Goal: Task Accomplishment & Management: Manage account settings

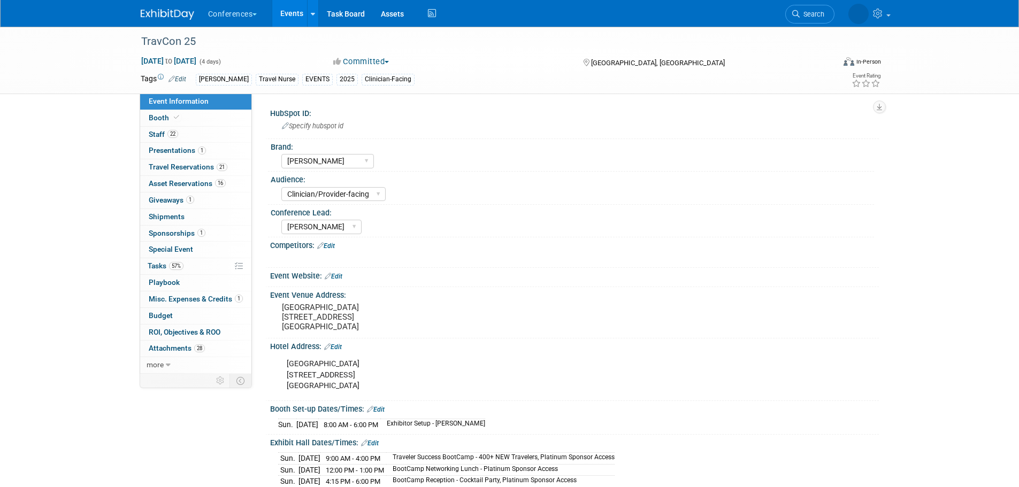
select select "[PERSON_NAME]"
select select "Clinician/Provider-facing"
select select "[PERSON_NAME]"
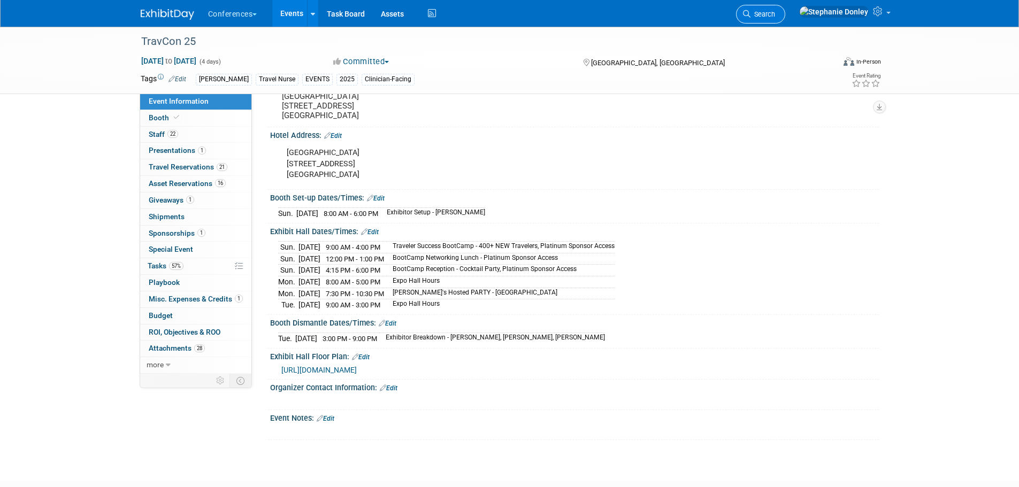
click at [775, 17] on span "Search" at bounding box center [762, 14] width 25 height 8
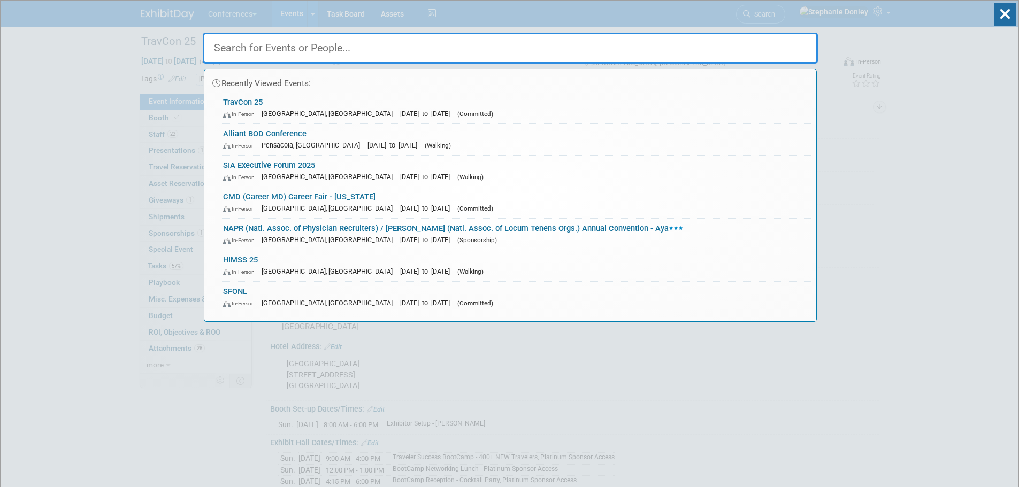
click at [544, 43] on input "text" at bounding box center [510, 48] width 615 height 31
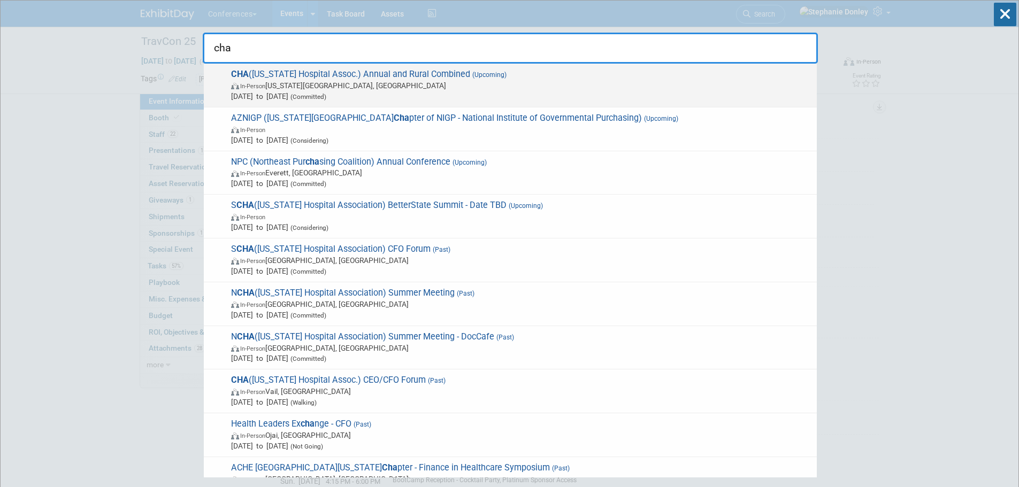
type input "cha"
click at [309, 87] on span "In-Person [US_STATE][GEOGRAPHIC_DATA], [GEOGRAPHIC_DATA]" at bounding box center [521, 85] width 580 height 11
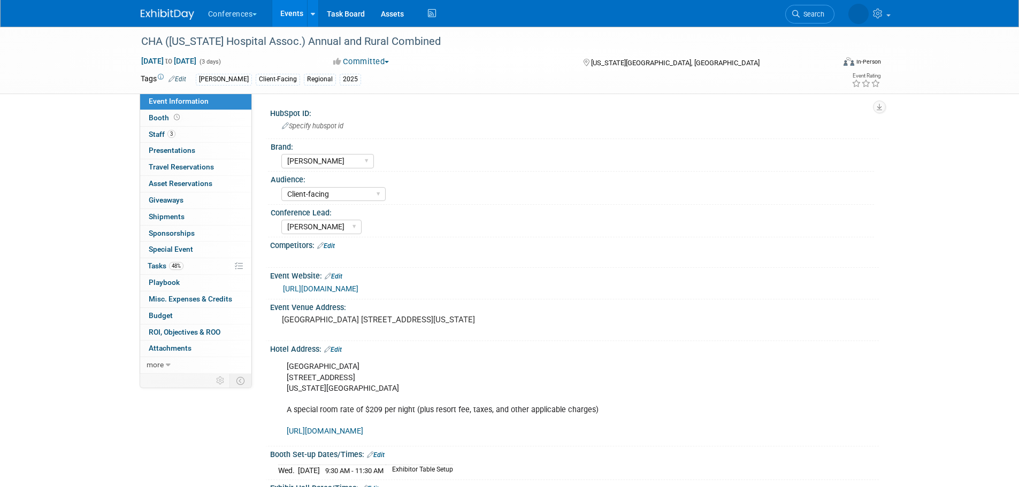
select select "[PERSON_NAME]"
select select "Client-facing"
select select "[PERSON_NAME]"
click at [152, 135] on span "Staff 3" at bounding box center [162, 134] width 27 height 9
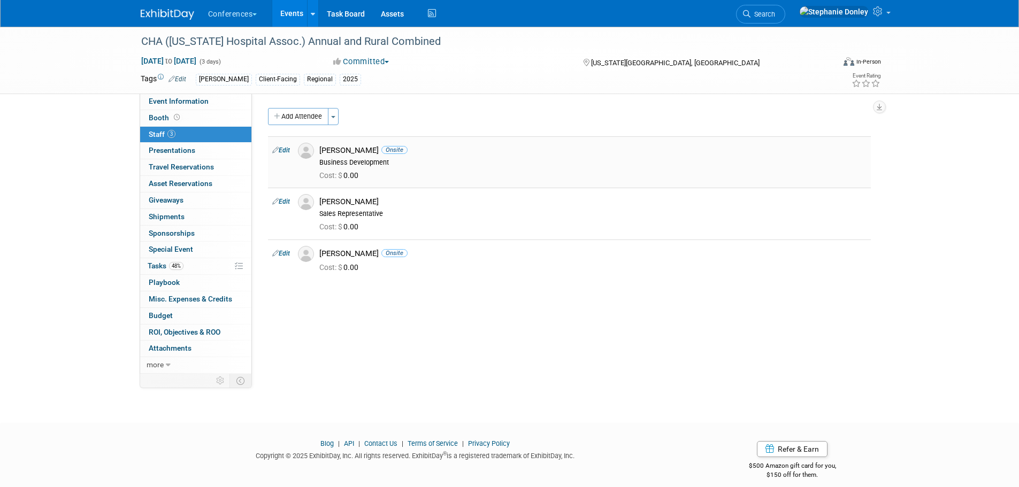
click at [285, 150] on link "Edit" at bounding box center [281, 150] width 18 height 7
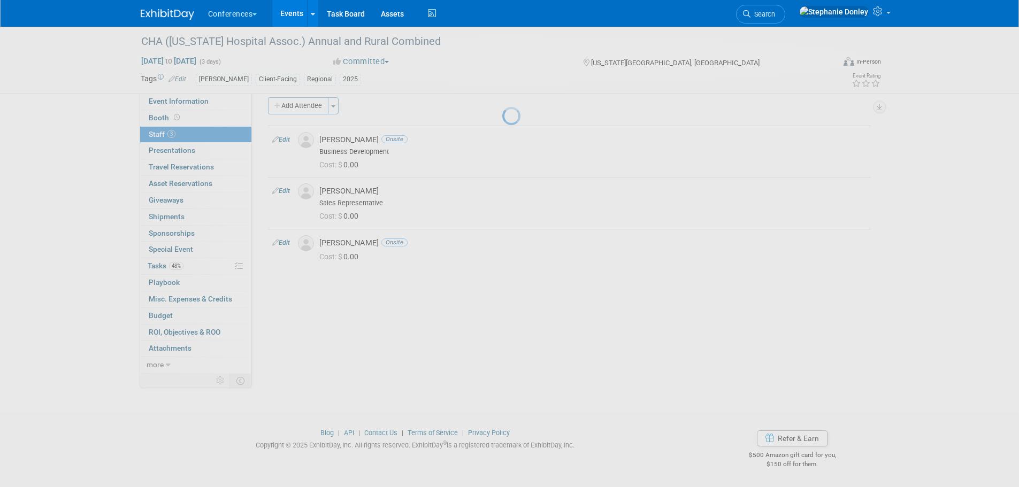
select select "7179790f-c217-4824-9196-cbe9e0ec30f6"
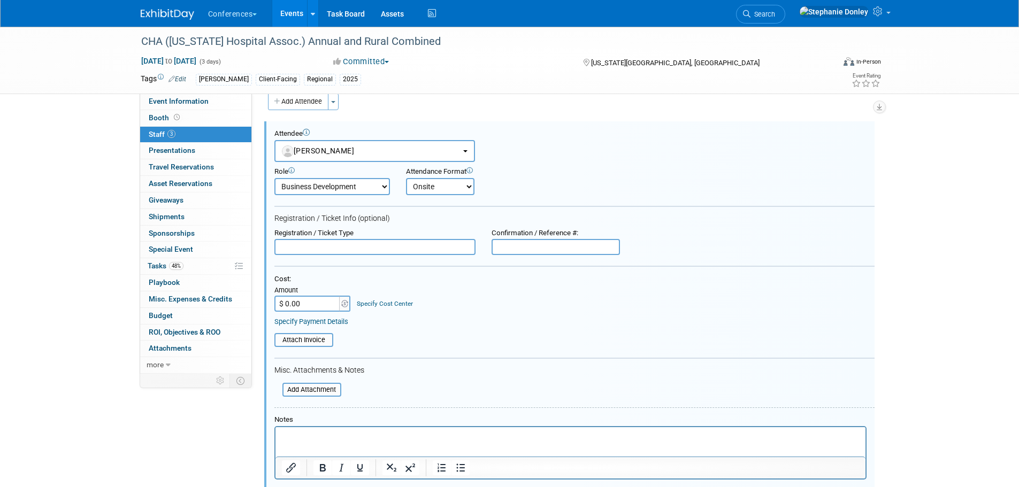
click at [318, 246] on input "text" at bounding box center [374, 247] width 201 height 16
type input "Member Reg"
click at [307, 305] on input "$ 0.00" at bounding box center [307, 304] width 67 height 16
type input "$ 425.00"
click at [373, 304] on link "Specify Cost Center" at bounding box center [385, 303] width 56 height 7
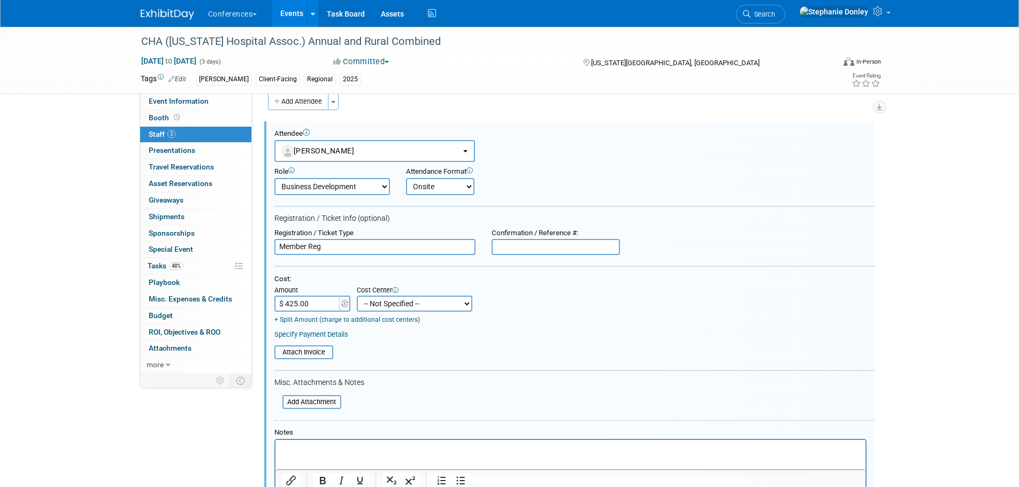
click at [373, 304] on select "-- Not Specified -- Aya Education Aya Healthcare Aya Locums Bespoke Corporate D…" at bounding box center [415, 304] width 116 height 16
select select "18965872"
click at [357, 296] on select "-- Not Specified -- Aya Education Aya Healthcare Aya Locums Bespoke Corporate D…" at bounding box center [415, 304] width 116 height 16
click at [311, 355] on input "file" at bounding box center [268, 353] width 127 height 12
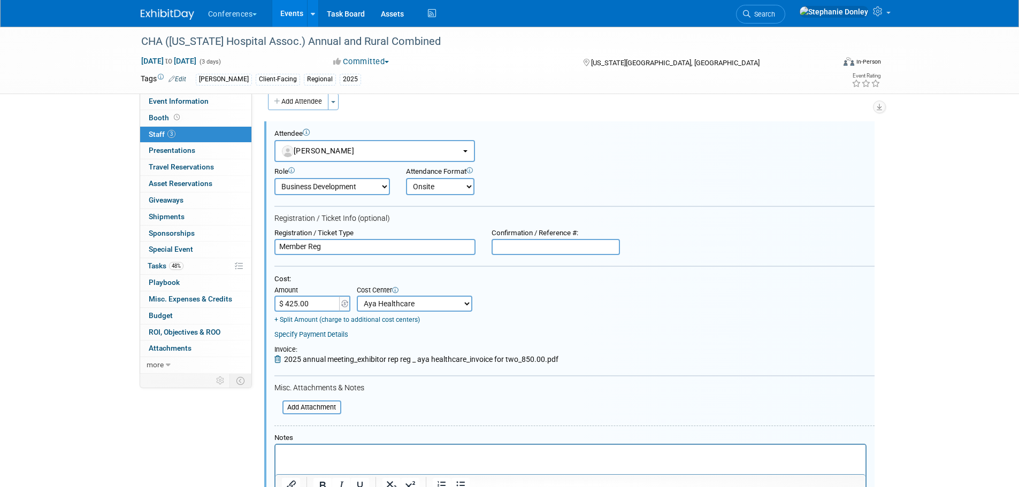
click at [298, 453] on p "Rich Text Area. Press ALT-0 for help." at bounding box center [570, 454] width 578 height 11
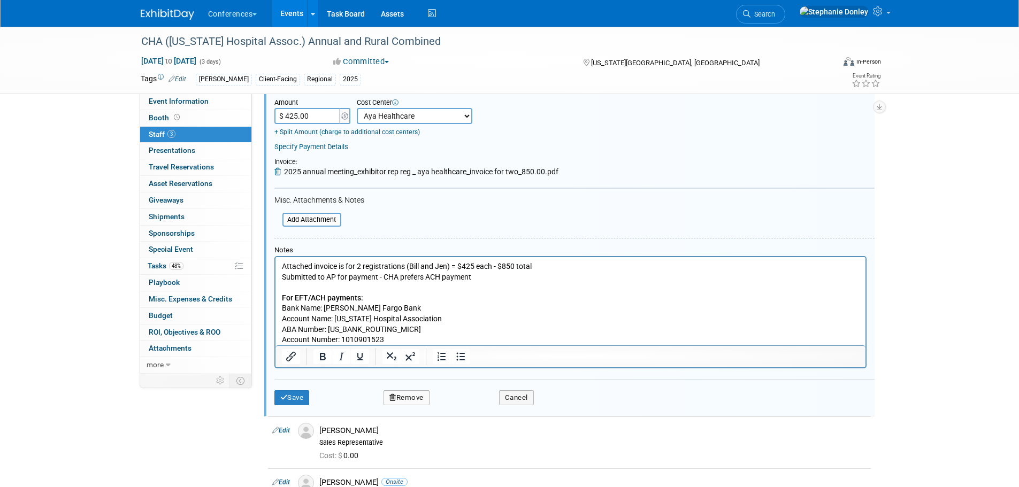
scroll to position [206, 0]
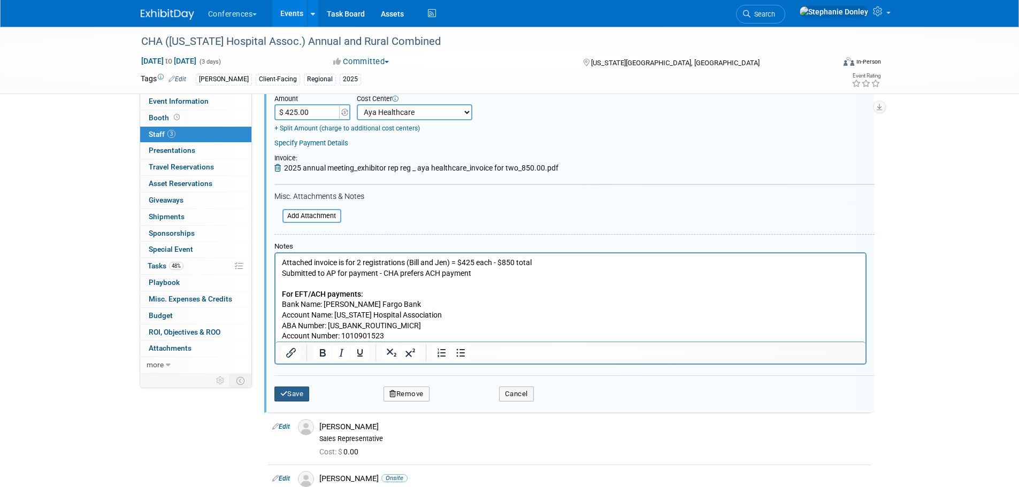
click at [289, 394] on button "Save" at bounding box center [291, 394] width 35 height 15
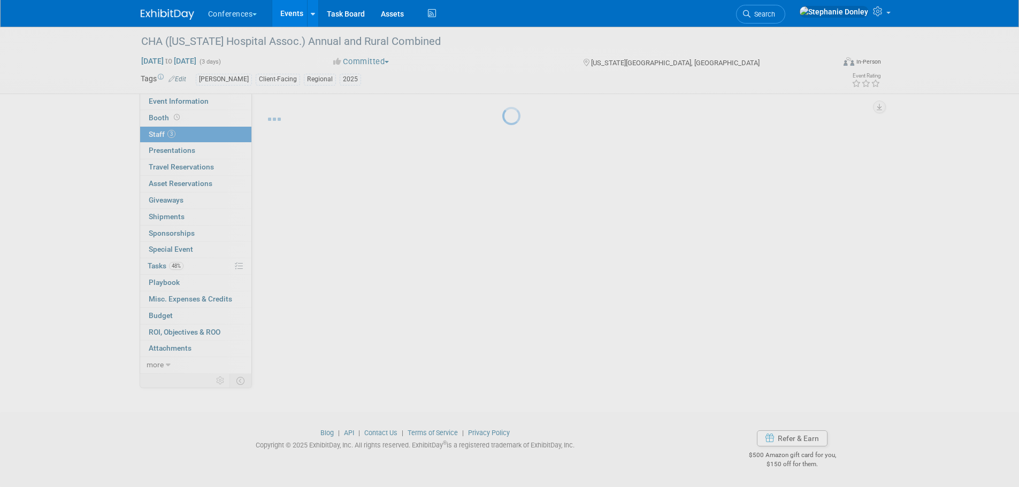
scroll to position [20, 0]
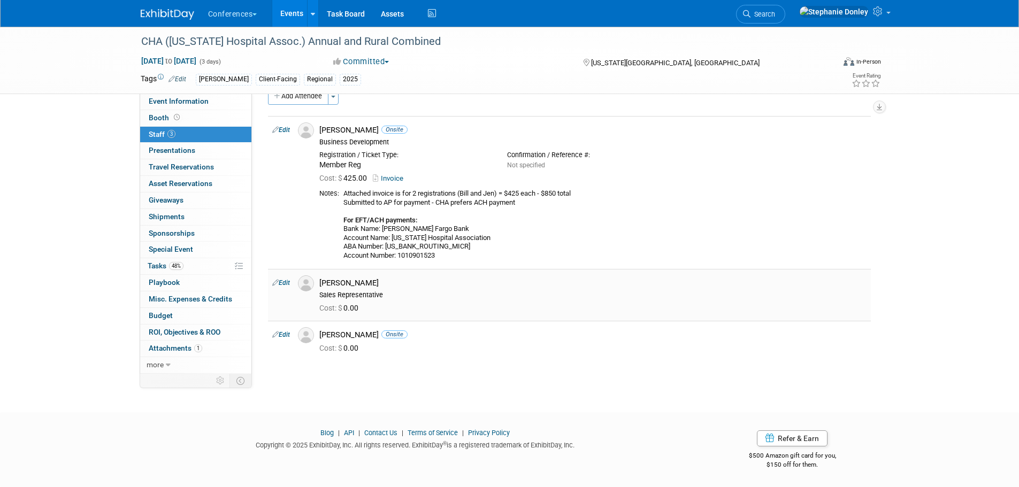
click at [282, 281] on link "Edit" at bounding box center [281, 282] width 18 height 7
select select "e5ea484c-d909-486c-8362-0f059dc77fc5"
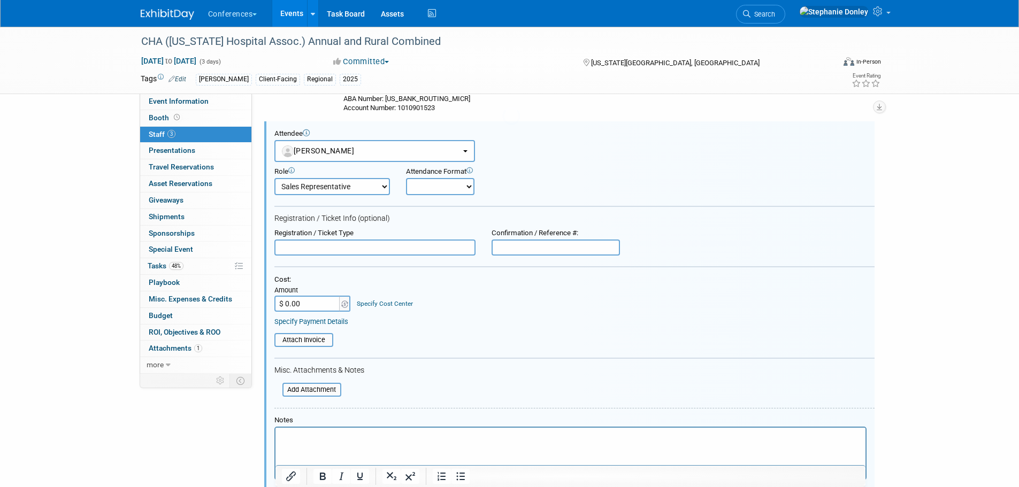
scroll to position [0, 0]
click at [302, 442] on html at bounding box center [570, 434] width 590 height 15
click at [311, 307] on input "$ 0.00" at bounding box center [307, 304] width 67 height 16
type input "$ 425.00"
click at [393, 305] on link "Specify Cost Center" at bounding box center [385, 303] width 56 height 7
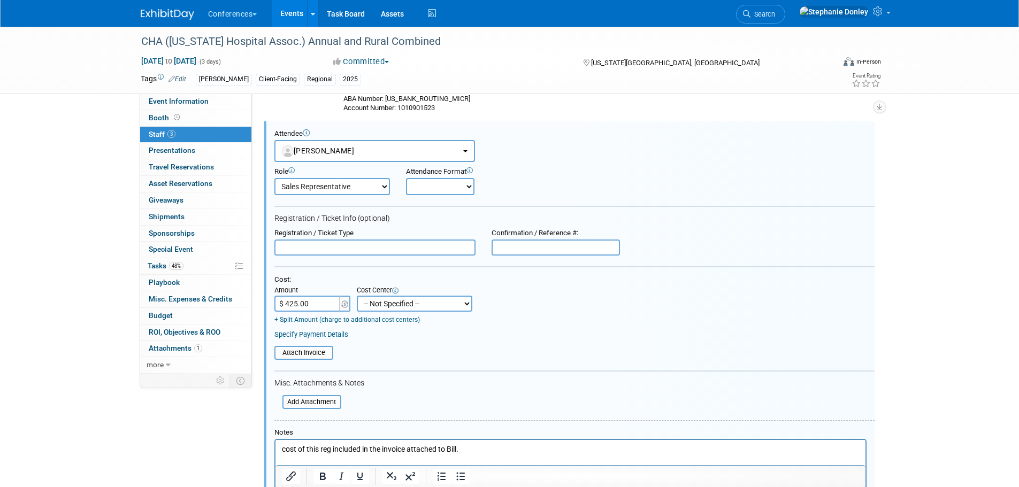
click at [402, 305] on select "-- Not Specified -- Aya Education Aya Healthcare Aya Locums Bespoke Corporate D…" at bounding box center [415, 304] width 116 height 16
select select "18965872"
click at [357, 296] on select "-- Not Specified -- Aya Education Aya Healthcare Aya Locums Bespoke Corporate D…" at bounding box center [415, 304] width 116 height 16
click at [317, 244] on input "text" at bounding box center [374, 248] width 201 height 16
type input "Member COMP"
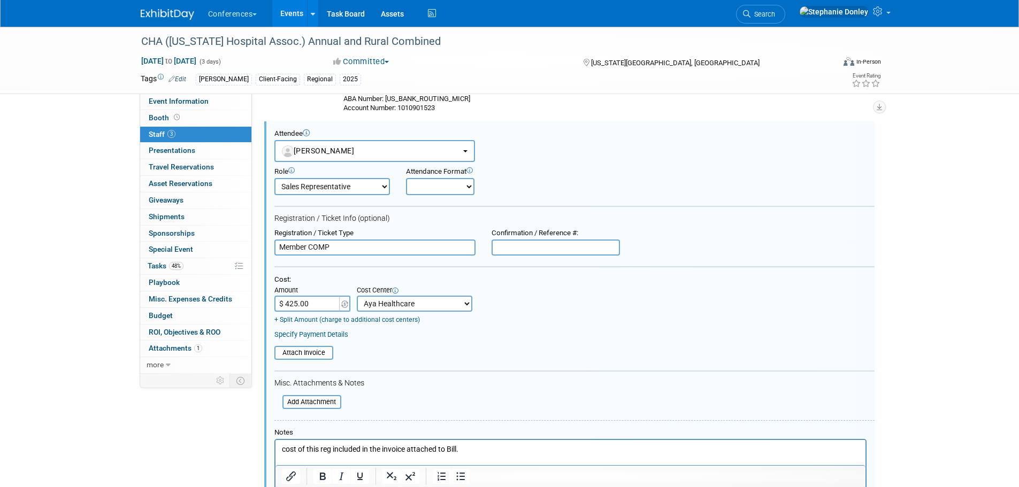
click at [432, 185] on select "Onsite Remote" at bounding box center [440, 186] width 68 height 17
select select "1"
click at [406, 178] on select "Onsite Remote" at bounding box center [440, 186] width 68 height 17
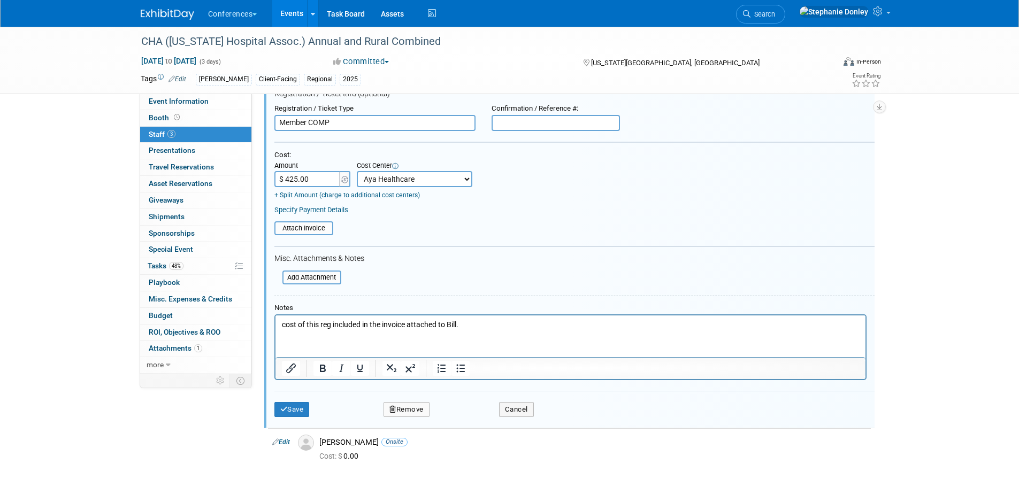
scroll to position [336, 0]
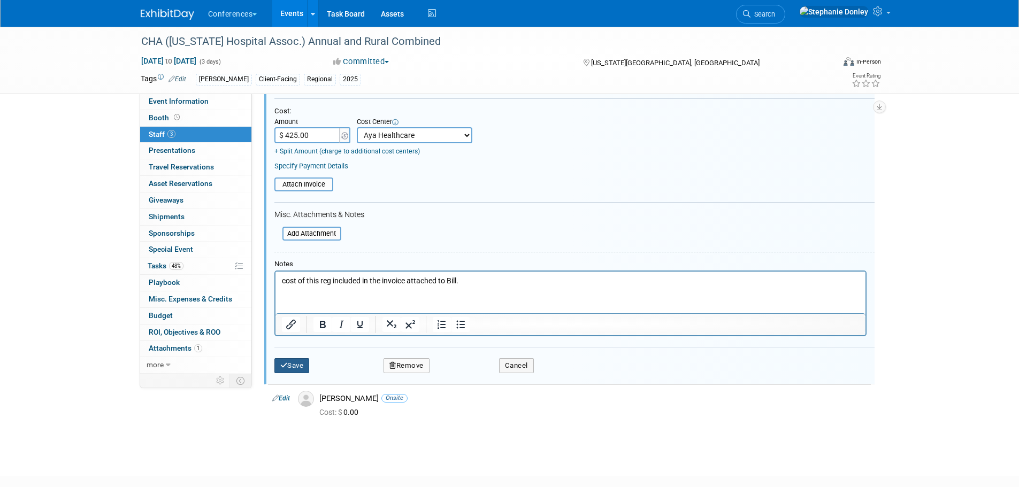
click at [295, 367] on button "Save" at bounding box center [291, 365] width 35 height 15
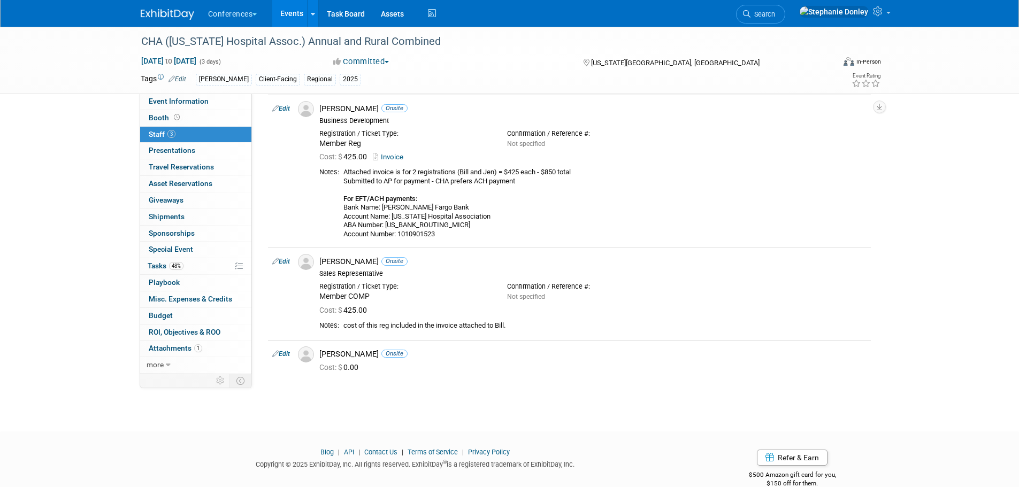
scroll to position [41, 0]
click at [281, 263] on link "Edit" at bounding box center [281, 261] width 18 height 7
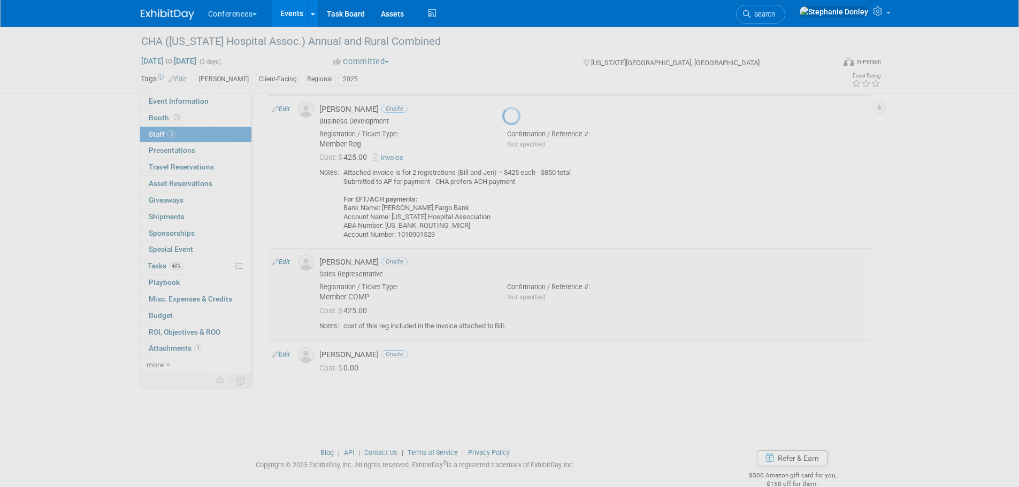
select select "e5ea484c-d909-486c-8362-0f059dc77fc5"
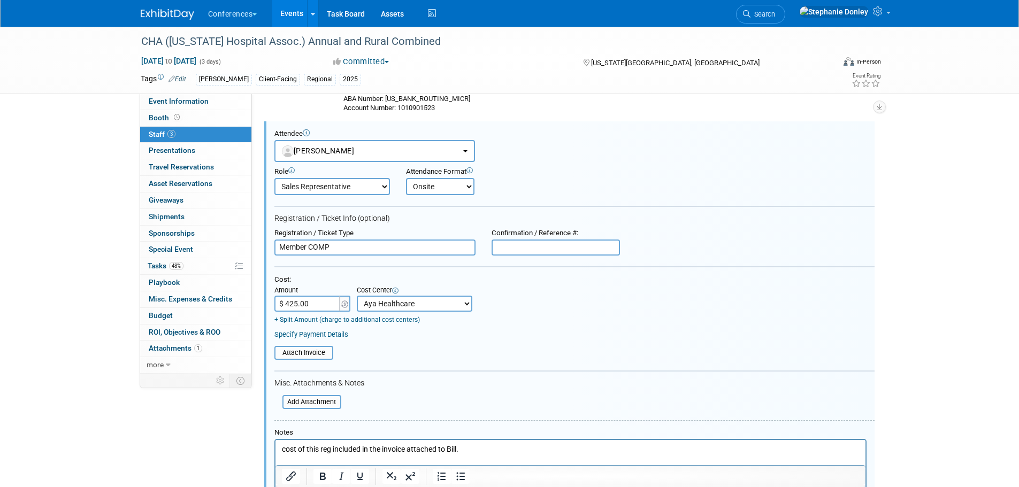
scroll to position [0, 0]
click at [337, 247] on input "Member COMP" at bounding box center [374, 248] width 201 height 16
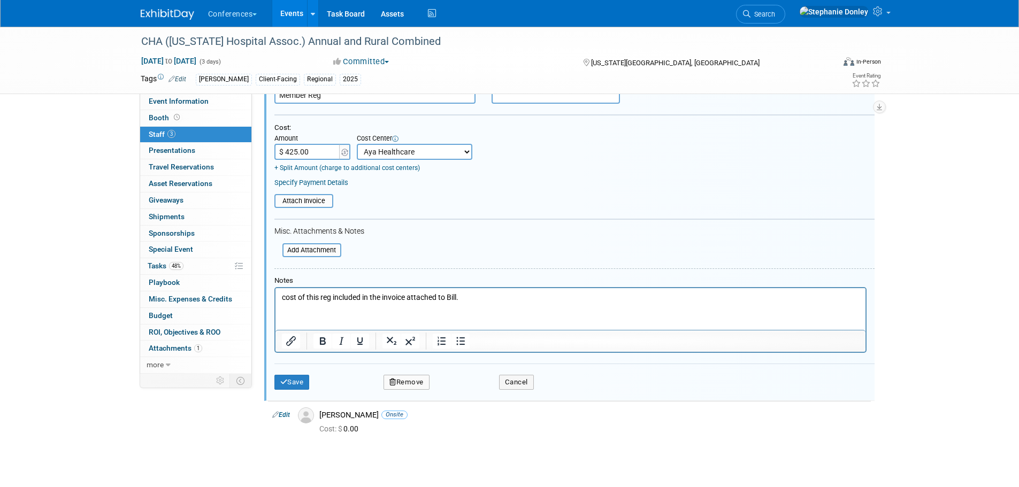
scroll to position [378, 0]
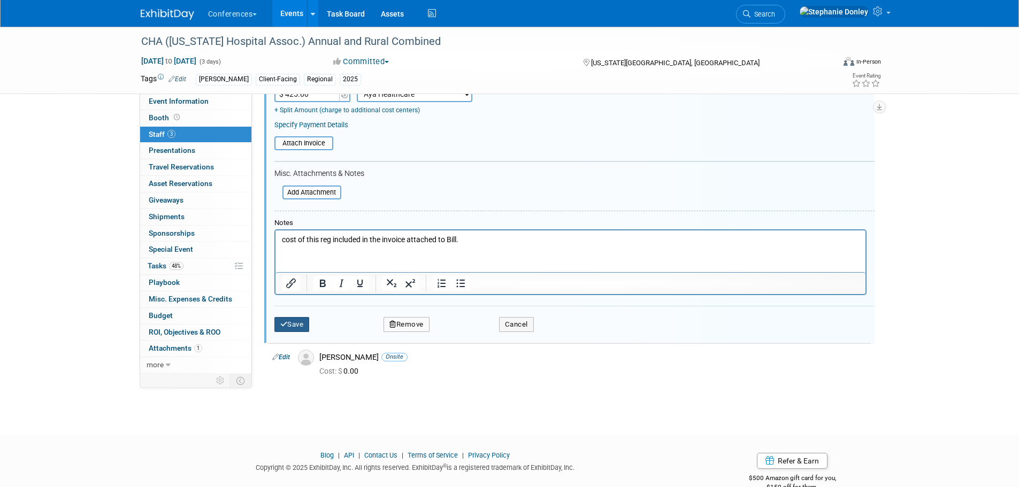
type input "Member Reg"
click at [289, 325] on button "Save" at bounding box center [291, 324] width 35 height 15
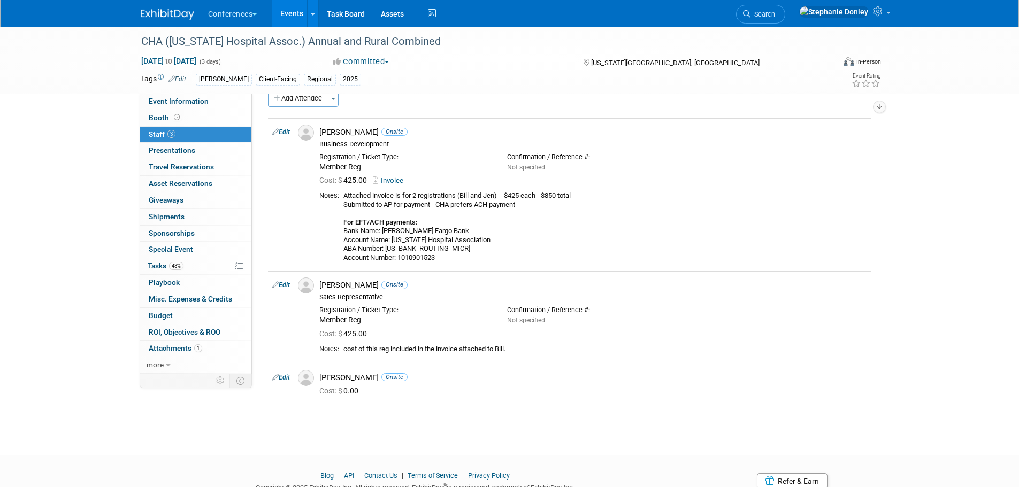
scroll to position [18, 0]
click at [282, 378] on link "Edit" at bounding box center [281, 377] width 18 height 7
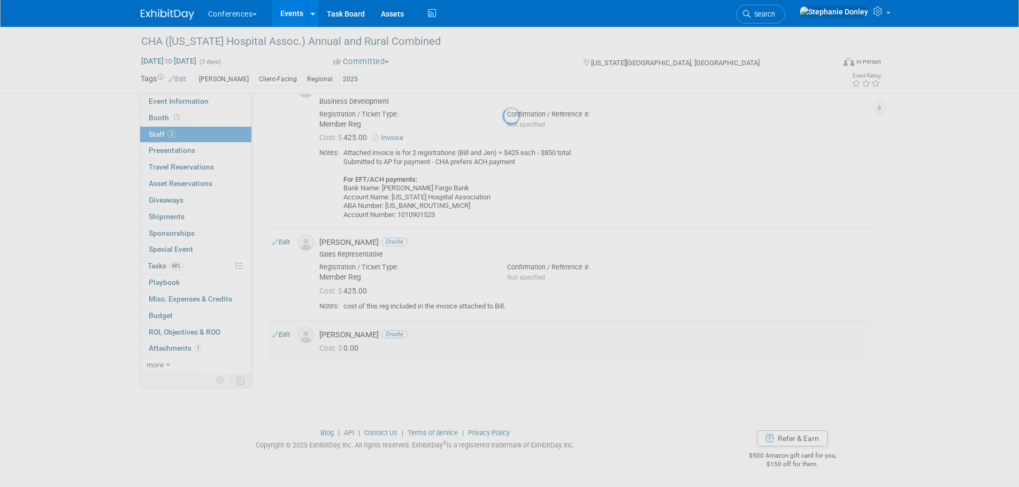
select select "113c5ced-f98b-4ee0-b511-914960a76bd0"
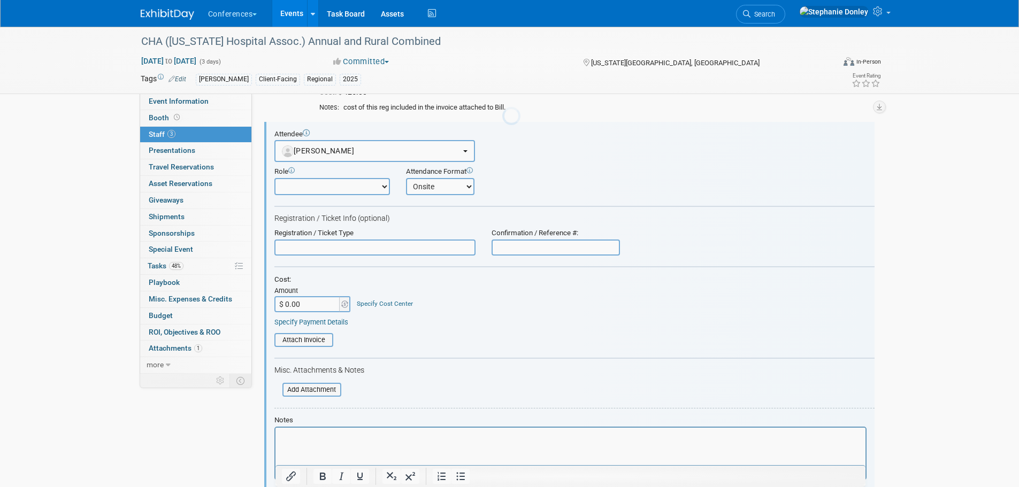
scroll to position [0, 0]
click at [374, 305] on link "Specify Cost Center" at bounding box center [385, 303] width 56 height 7
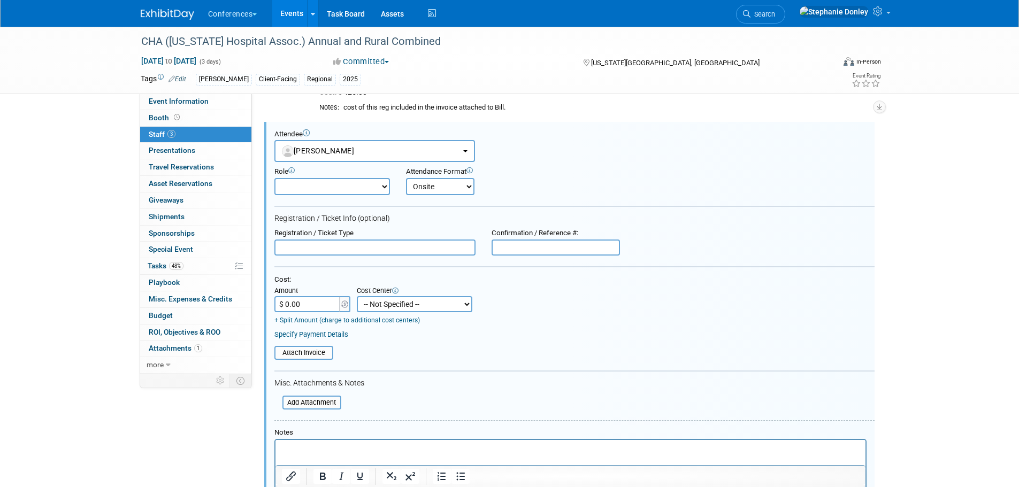
click at [382, 305] on select "-- Not Specified -- Aya Education Aya Healthcare Aya Locums Bespoke Corporate D…" at bounding box center [415, 304] width 116 height 16
select select "18965872"
click at [357, 296] on select "-- Not Specified -- Aya Education Aya Healthcare Aya Locums Bespoke Corporate D…" at bounding box center [415, 304] width 116 height 16
click at [332, 249] on input "text" at bounding box center [374, 248] width 201 height 16
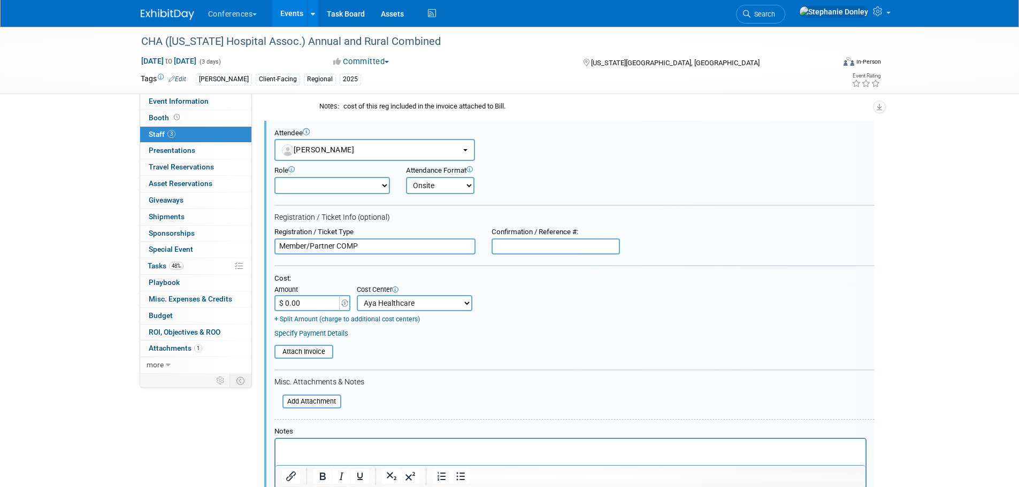
type input "Member/Partner COMP"
click at [381, 184] on select "Account Management Business Development Demonstrator Events Host Marketing Plan…" at bounding box center [332, 185] width 116 height 17
select select "400"
click at [274, 177] on select "Account Management Business Development Demonstrator Events Host Marketing Plan…" at bounding box center [332, 185] width 116 height 17
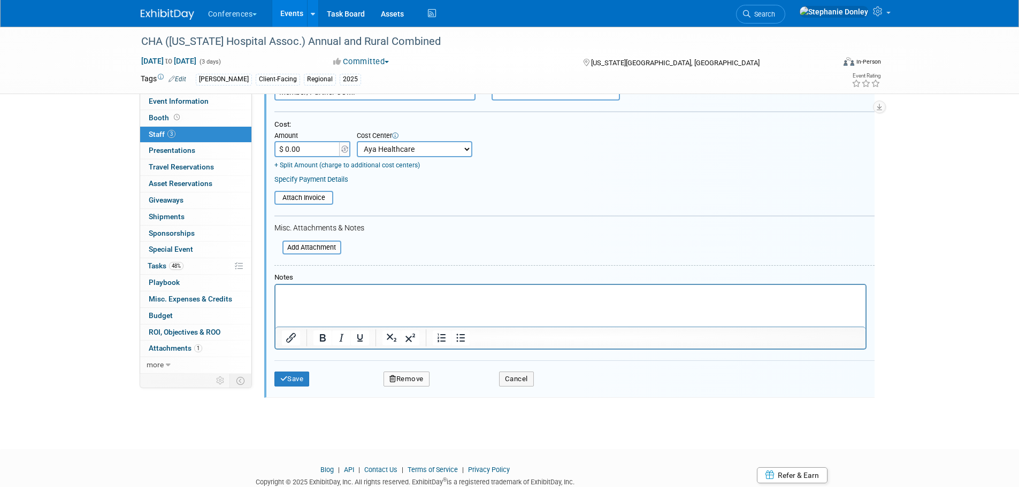
scroll to position [422, 0]
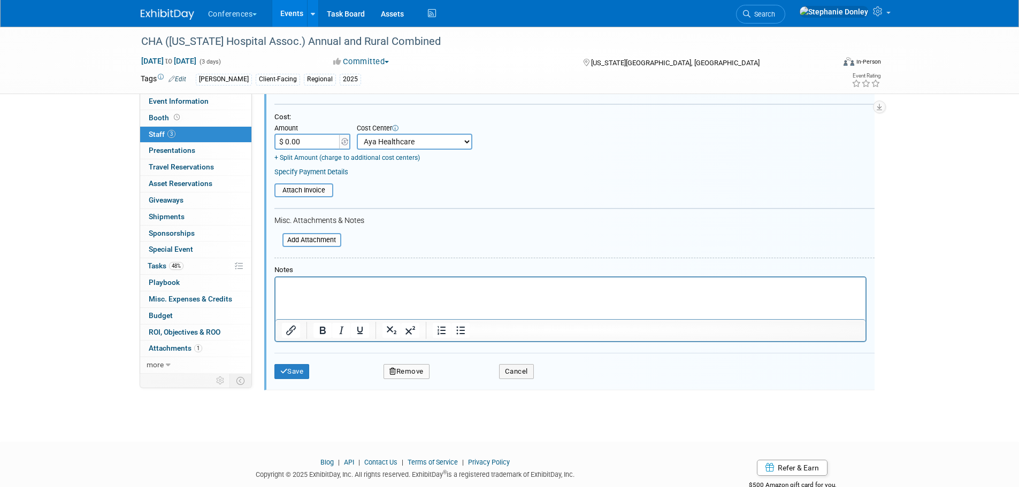
click at [330, 287] on p "Rich Text Area. Press ALT-0 for help." at bounding box center [570, 287] width 578 height 11
click at [296, 372] on button "Save" at bounding box center [291, 371] width 35 height 15
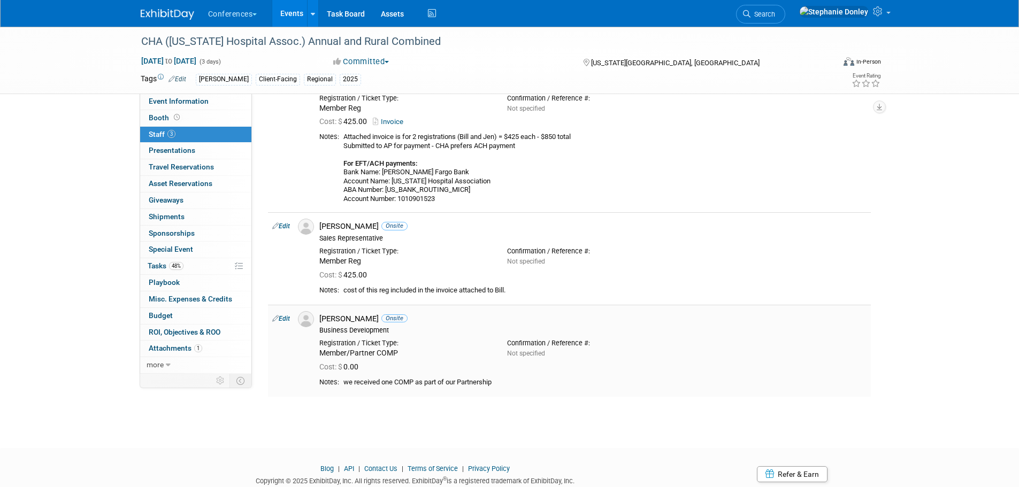
scroll to position [113, 0]
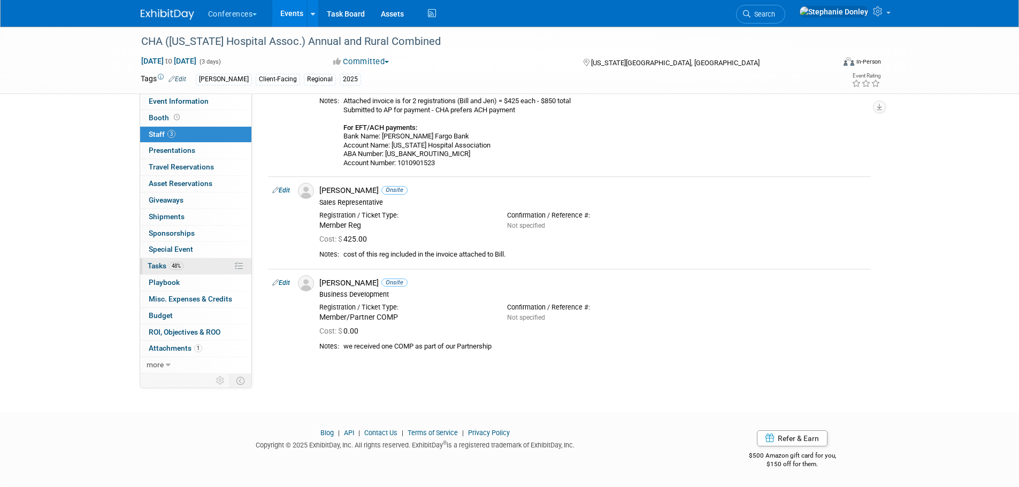
click at [197, 267] on link "48% Tasks 48%" at bounding box center [195, 266] width 111 height 16
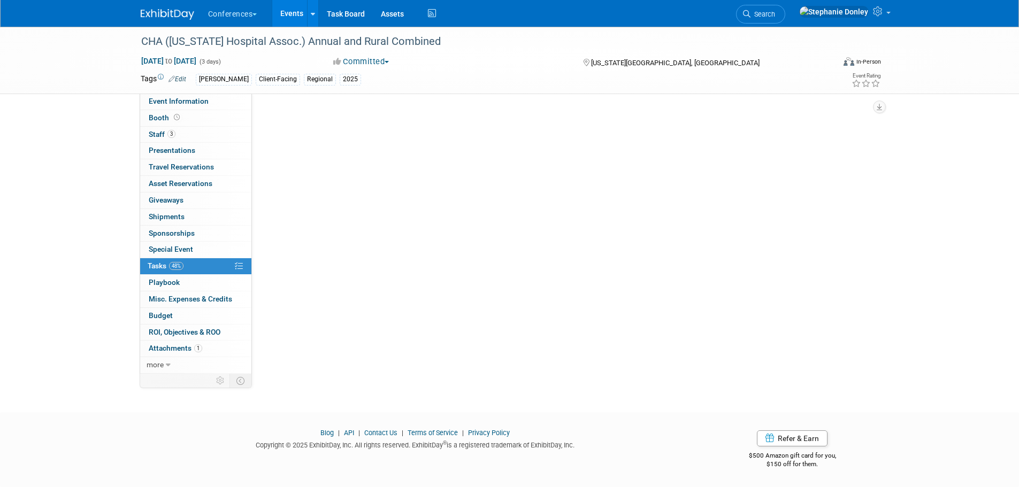
scroll to position [0, 0]
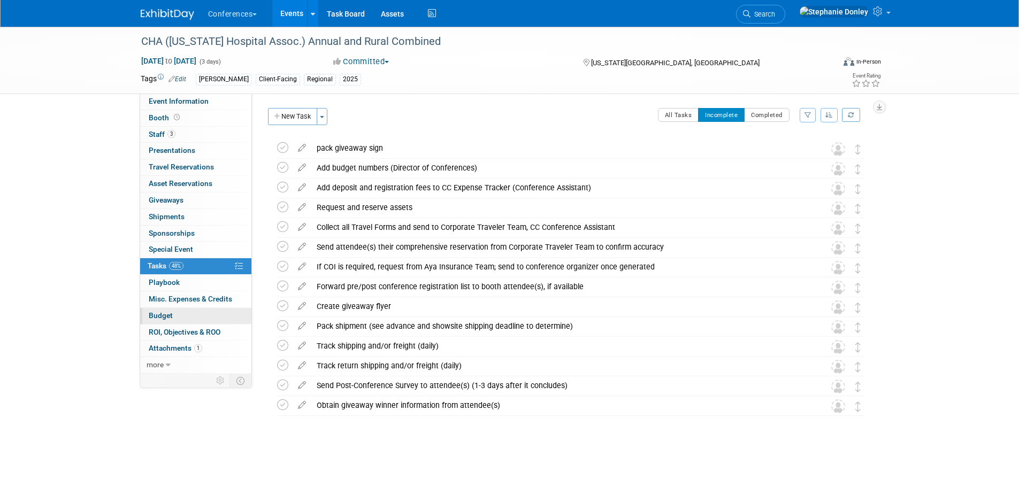
click at [169, 316] on span "Budget" at bounding box center [161, 315] width 24 height 9
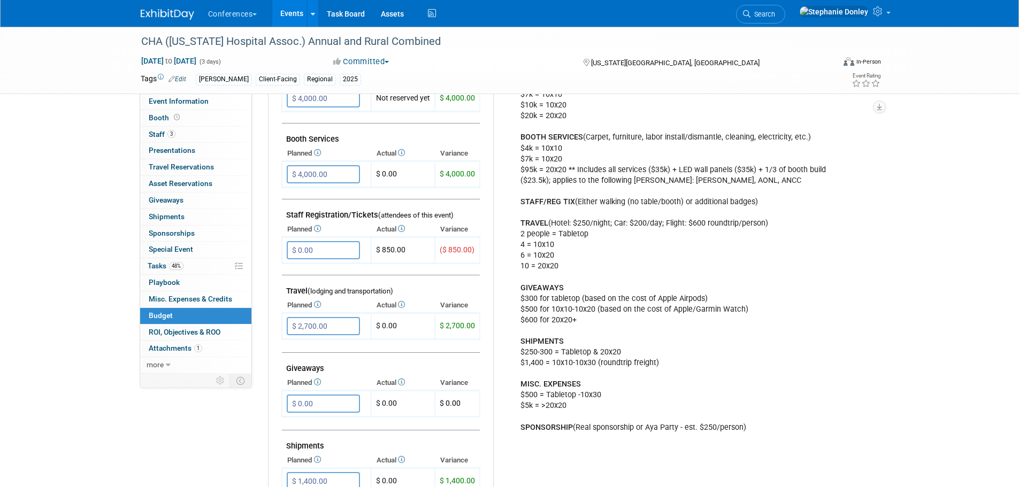
scroll to position [259, 0]
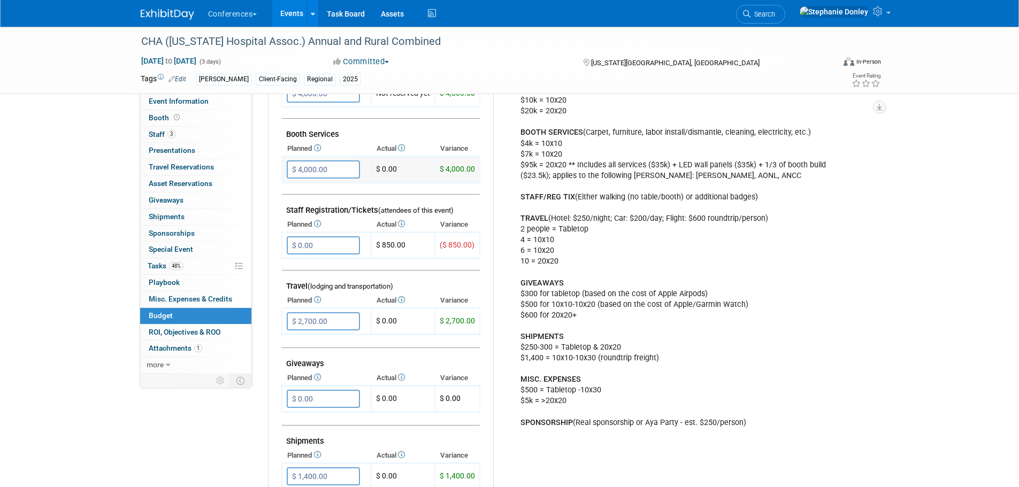
type input "$"
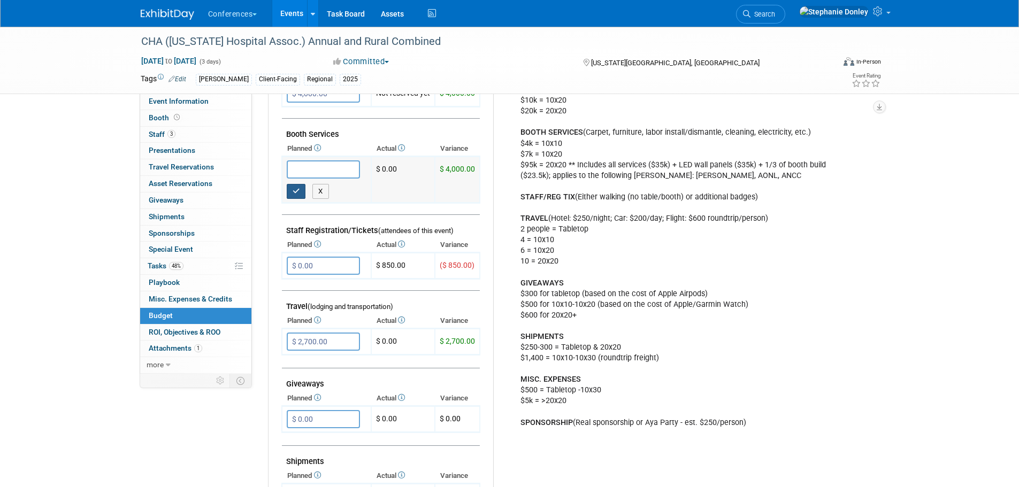
click at [288, 194] on button "button" at bounding box center [296, 191] width 19 height 15
type input "$ 0.00"
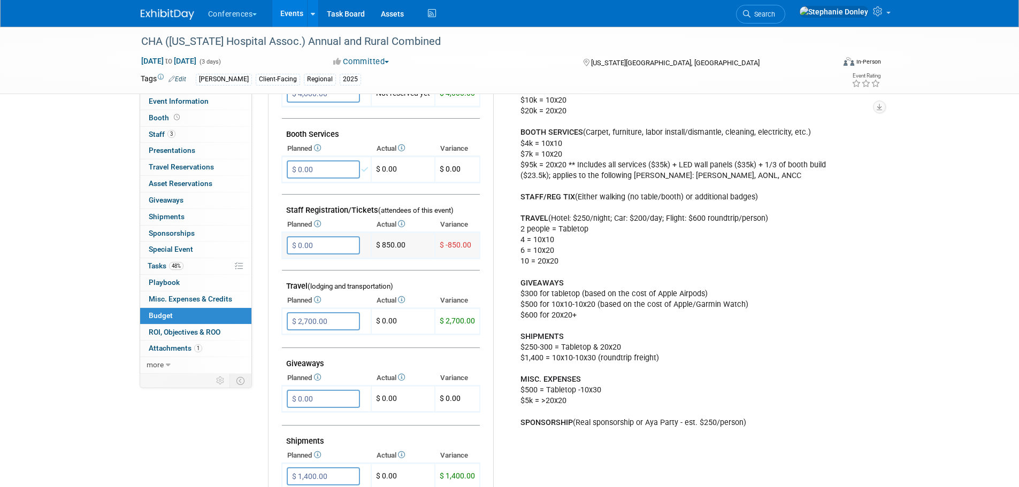
click at [312, 245] on input "$ 0.00" at bounding box center [323, 245] width 73 height 18
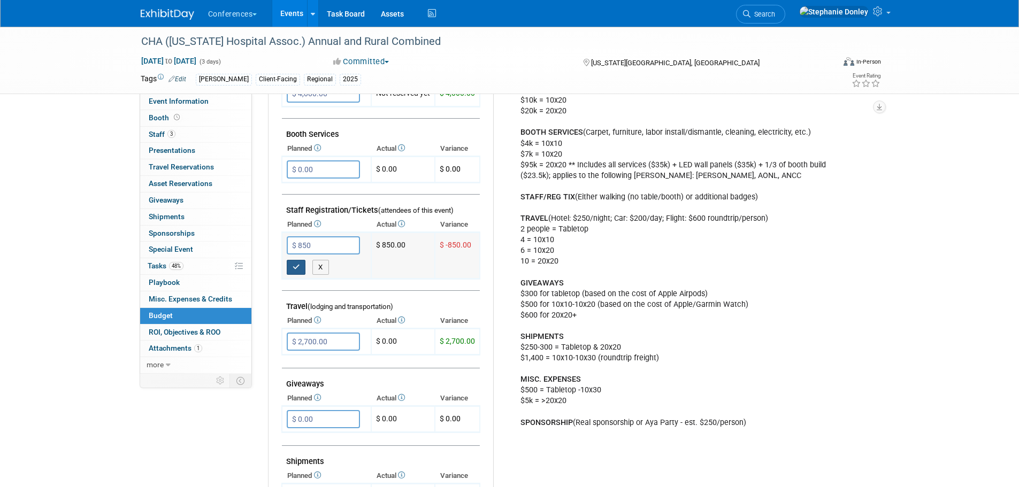
type input "$ 850.00"
click at [293, 267] on icon "button" at bounding box center [296, 267] width 7 height 7
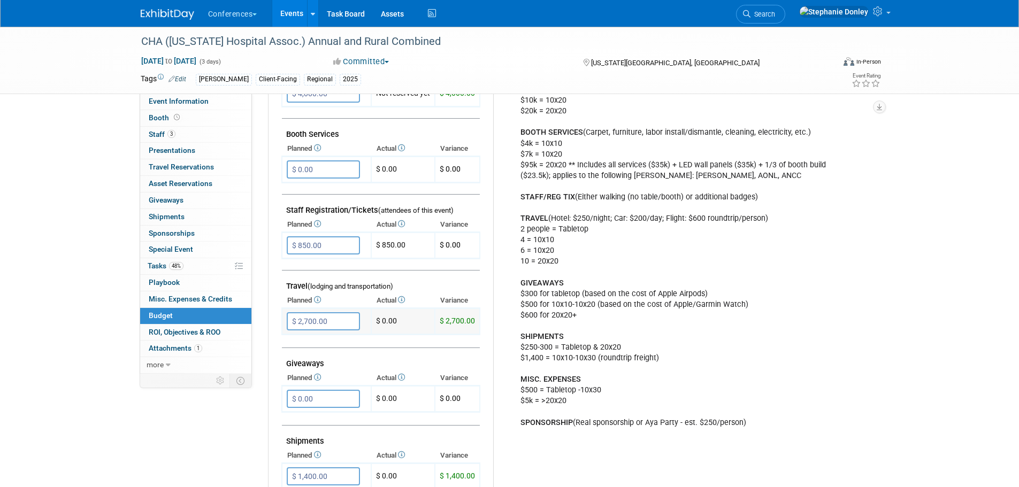
click at [330, 321] on input "$ 2,700.00" at bounding box center [323, 321] width 73 height 18
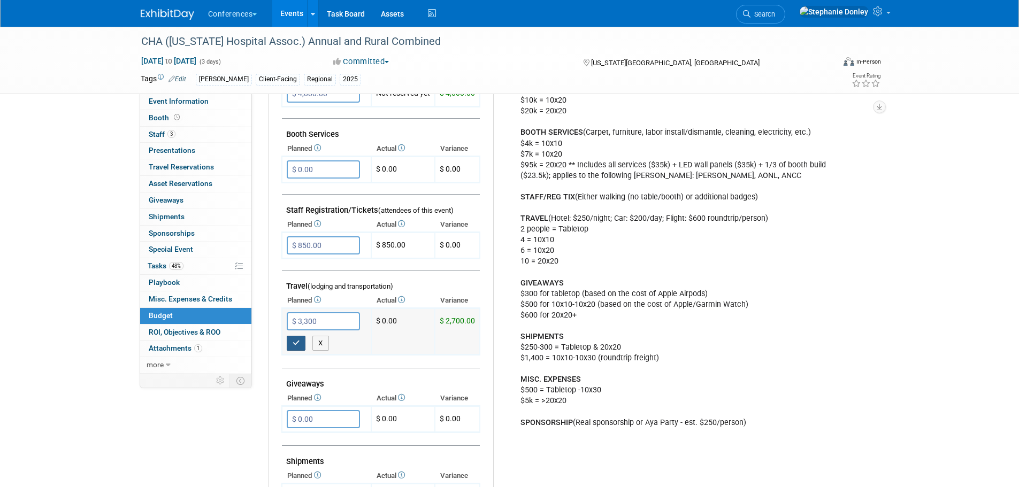
type input "$ 3,300.00"
click at [297, 343] on icon "button" at bounding box center [296, 343] width 7 height 7
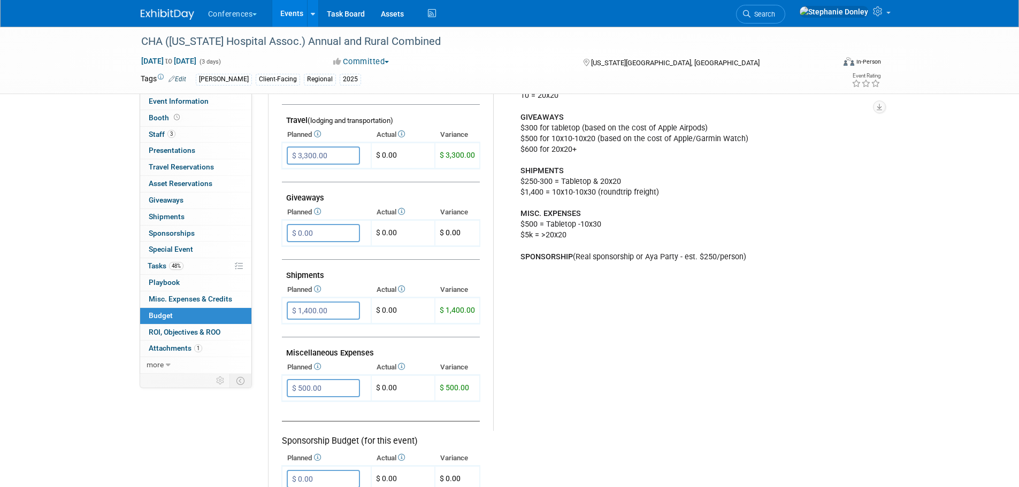
scroll to position [459, 0]
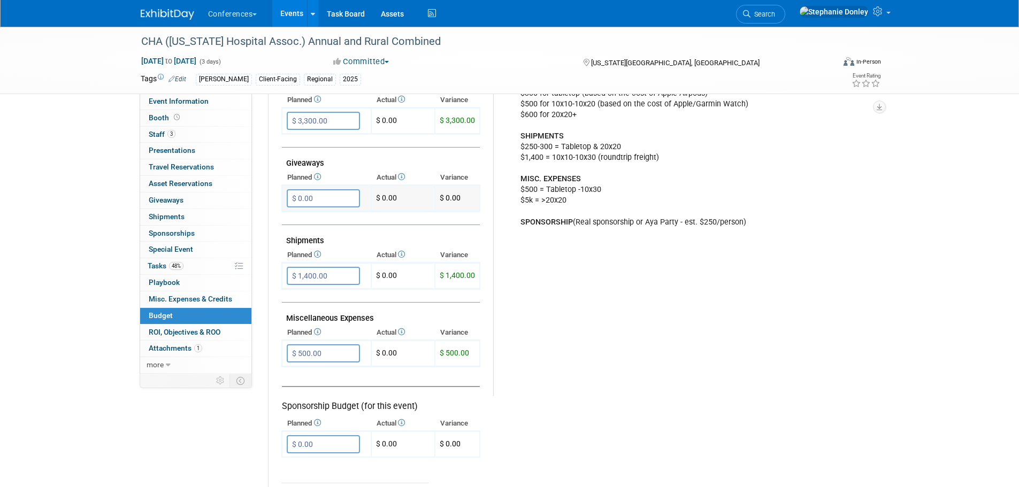
click at [318, 195] on input "$ 0.00" at bounding box center [323, 198] width 73 height 18
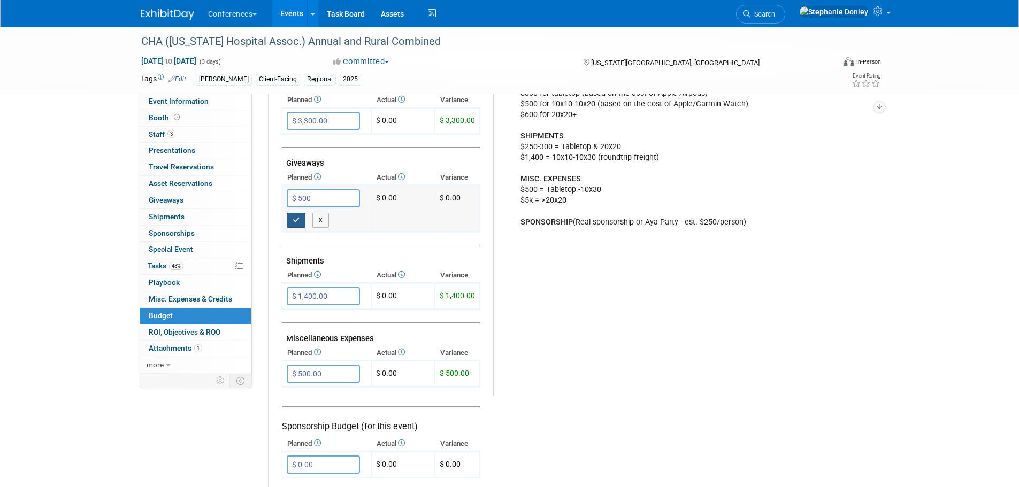
type input "$ 500.00"
click at [293, 217] on icon "button" at bounding box center [296, 220] width 7 height 7
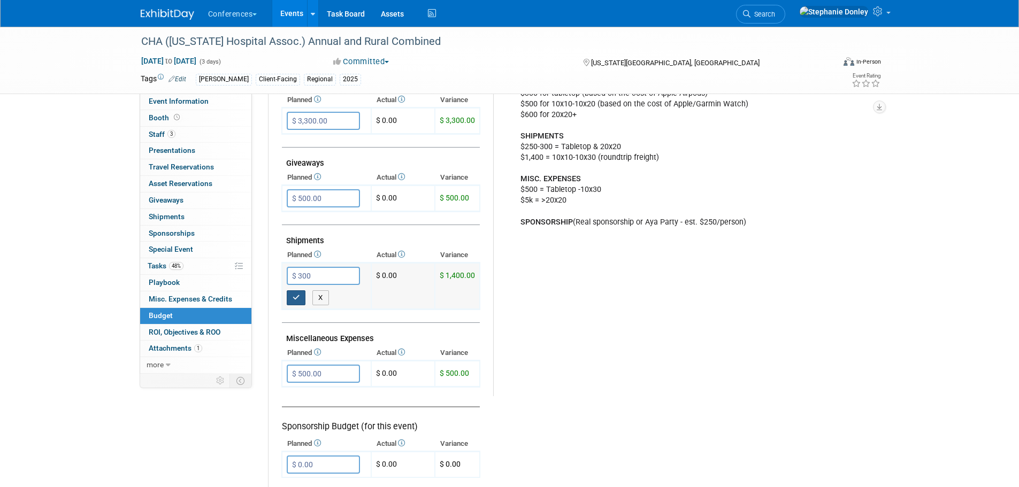
type input "$ 300.00"
click at [293, 295] on icon "button" at bounding box center [296, 297] width 7 height 7
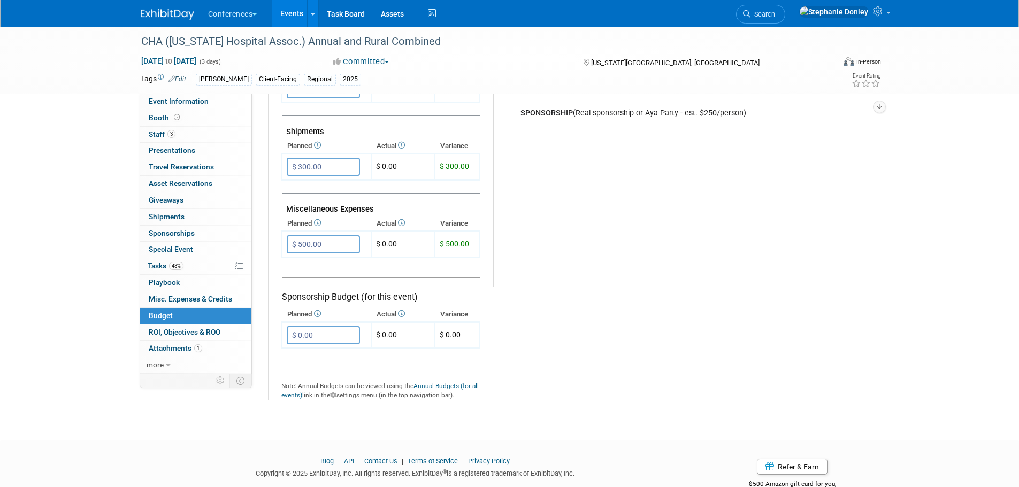
scroll to position [572, 0]
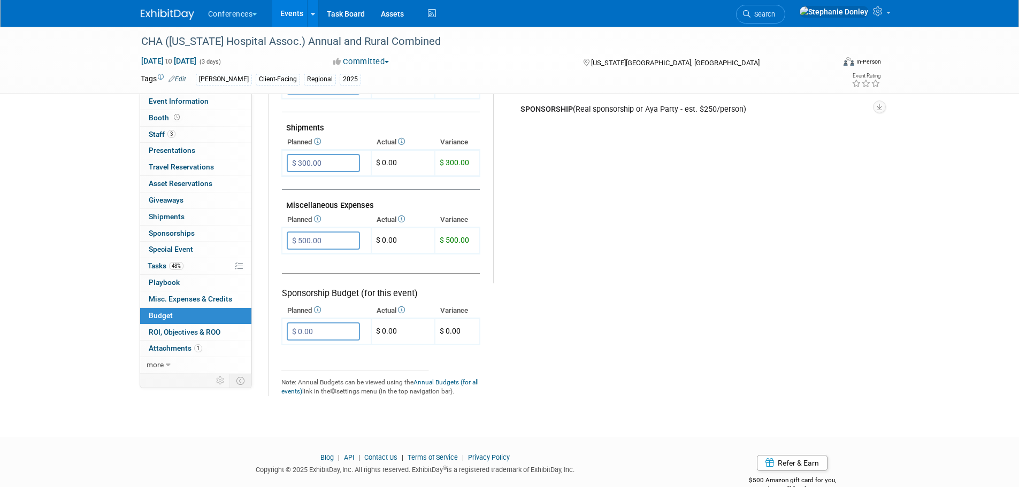
type input "$"
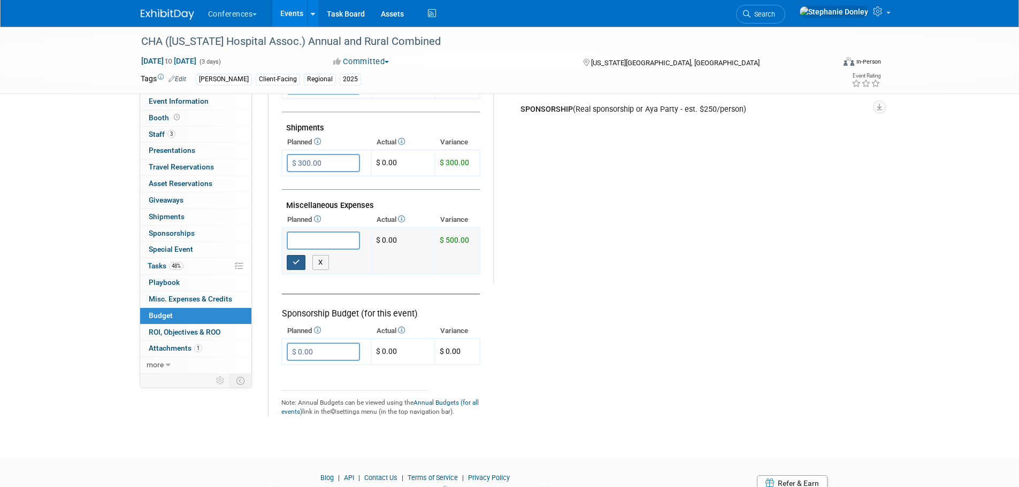
click at [298, 260] on icon "button" at bounding box center [296, 262] width 7 height 7
type input "$ 0.00"
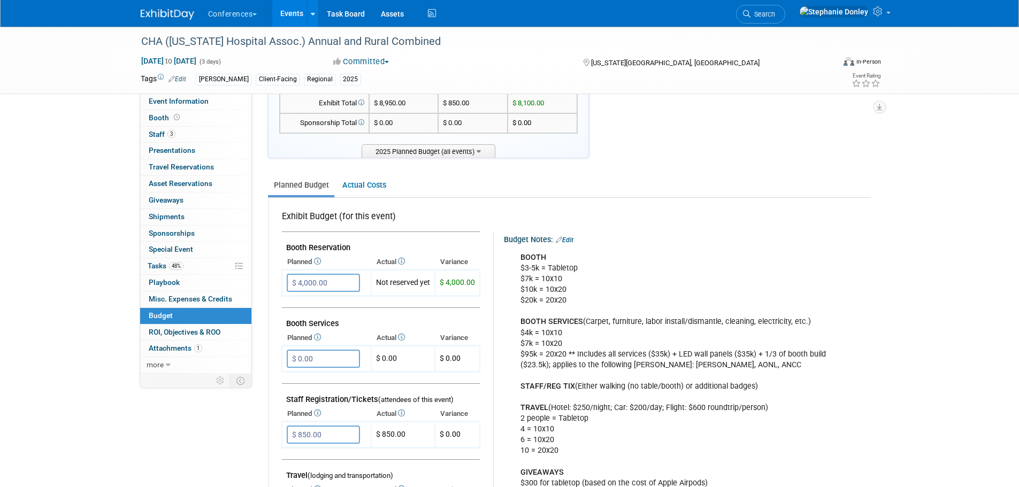
scroll to position [60, 0]
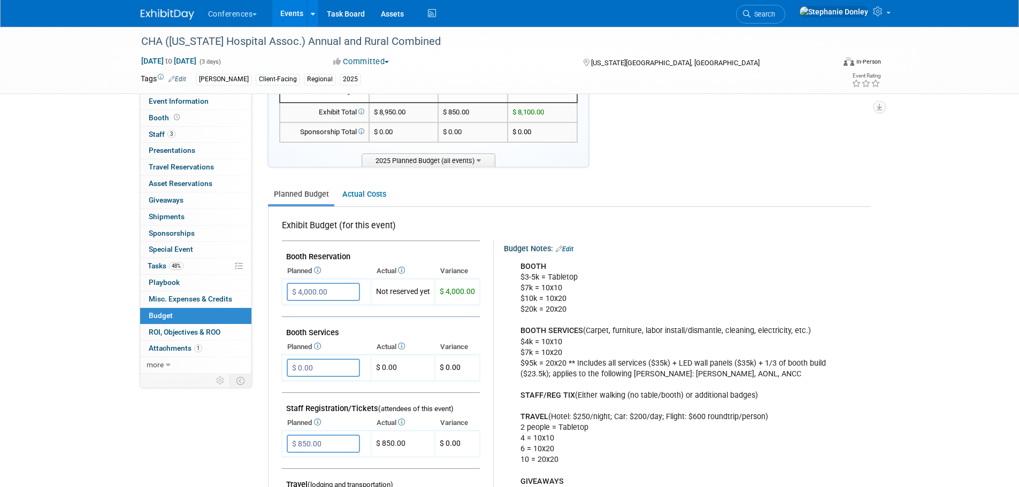
click at [999, 80] on div "CHA (Colorado Hospital Assoc.) Annual and Rural Combined Sep 24, 2025 to Sep 26…" at bounding box center [509, 60] width 1019 height 67
click at [945, 196] on div "CHA (Colorado Hospital Assoc.) Annual and Rural Combined Sep 24, 2025 to Sep 26…" at bounding box center [509, 447] width 1019 height 963
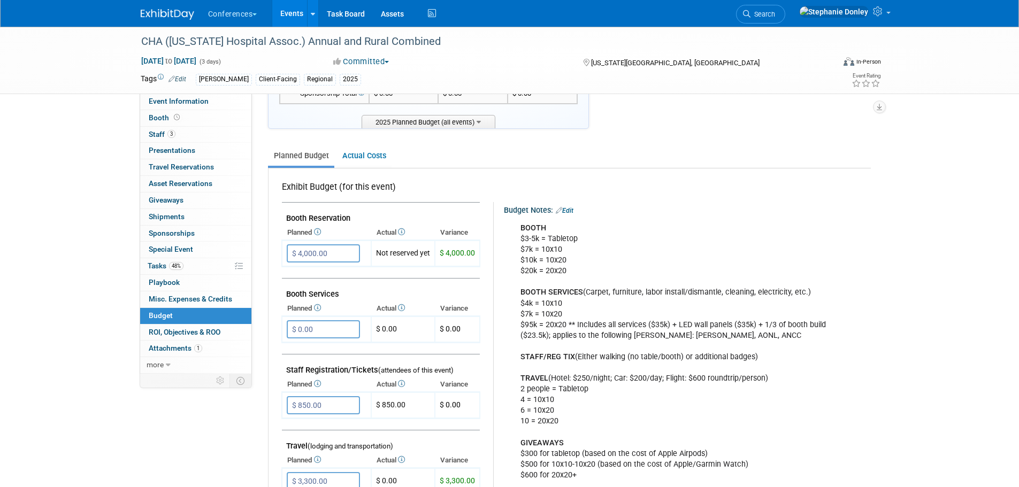
scroll to position [0, 0]
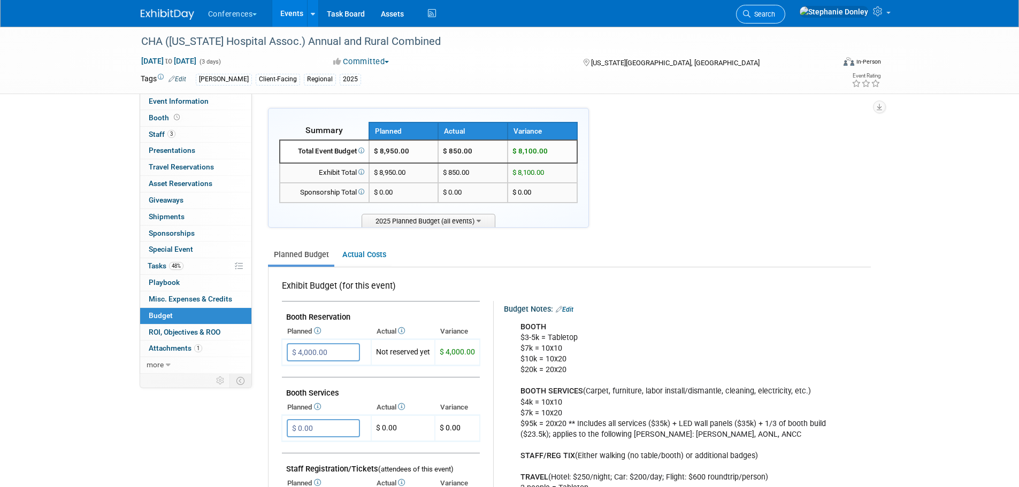
click at [785, 8] on link "Search" at bounding box center [760, 14] width 49 height 19
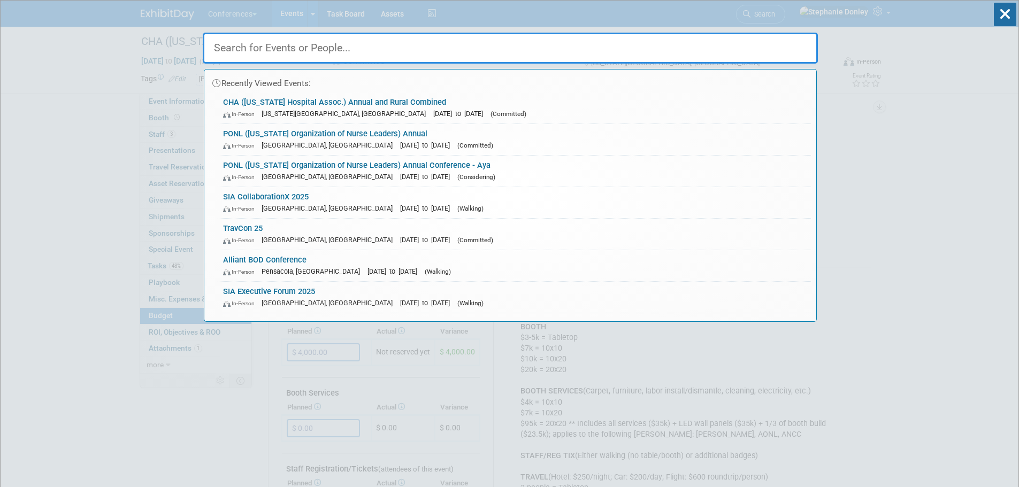
click at [498, 51] on input "text" at bounding box center [510, 48] width 615 height 31
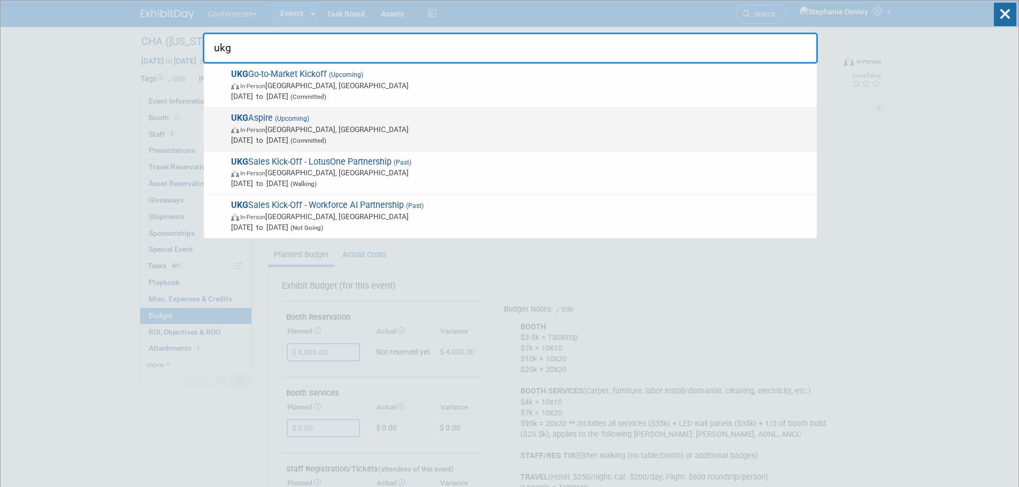
type input "ukg"
click at [270, 136] on span "Nov 3, 2025 to Nov 6, 2025 (Committed)" at bounding box center [521, 140] width 580 height 11
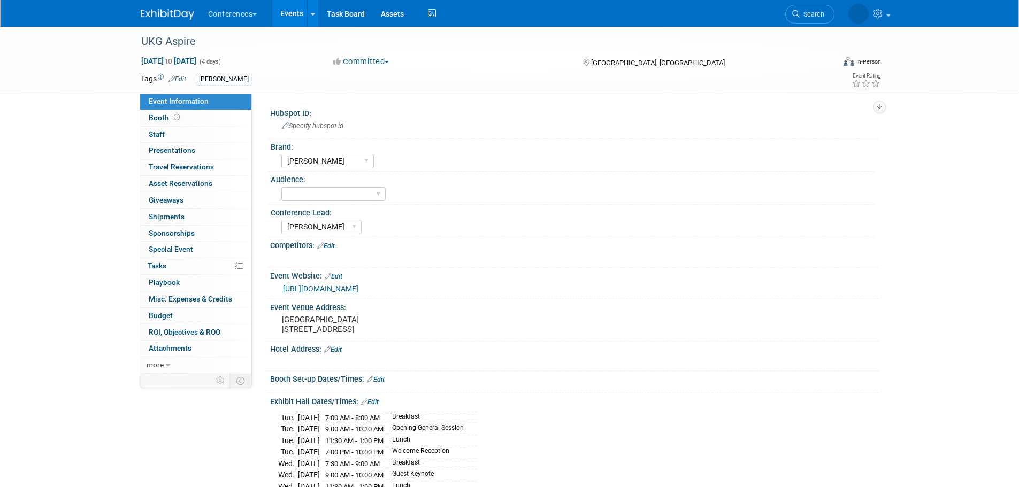
select select "[PERSON_NAME]"
click at [161, 130] on span "Staff 0" at bounding box center [157, 134] width 16 height 9
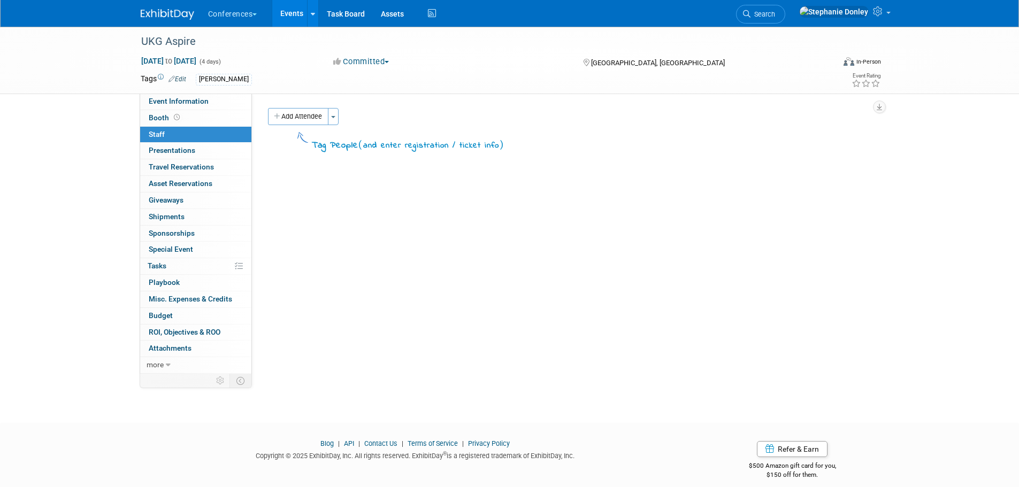
click at [93, 265] on div "UKG Aspire Nov 3, 2025 to Nov 6, 2025 (4 days) Nov 3, 2025 to Nov 6, 2025 Commi…" at bounding box center [509, 215] width 1019 height 377
click at [317, 114] on button "Add Attendee" at bounding box center [298, 116] width 60 height 17
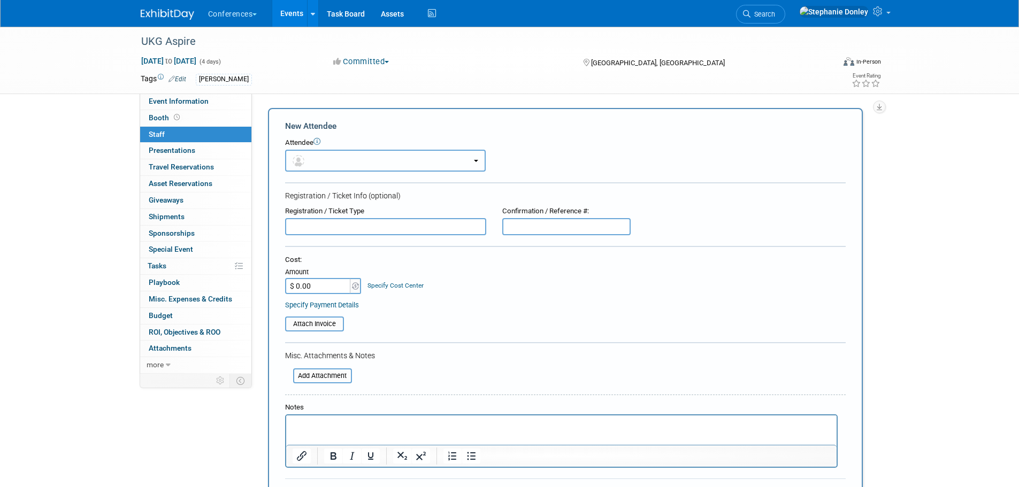
click at [344, 156] on button "button" at bounding box center [385, 161] width 201 height 22
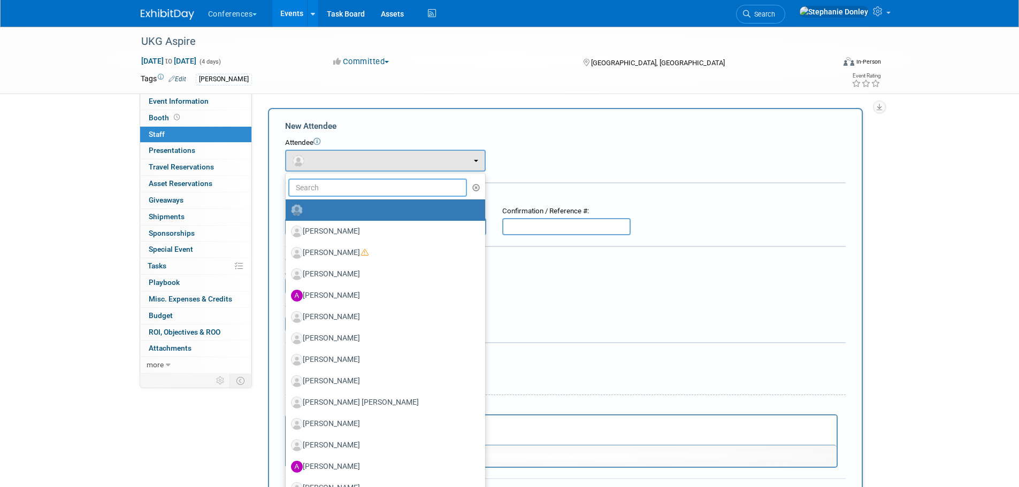
click at [352, 190] on input "text" at bounding box center [377, 188] width 179 height 18
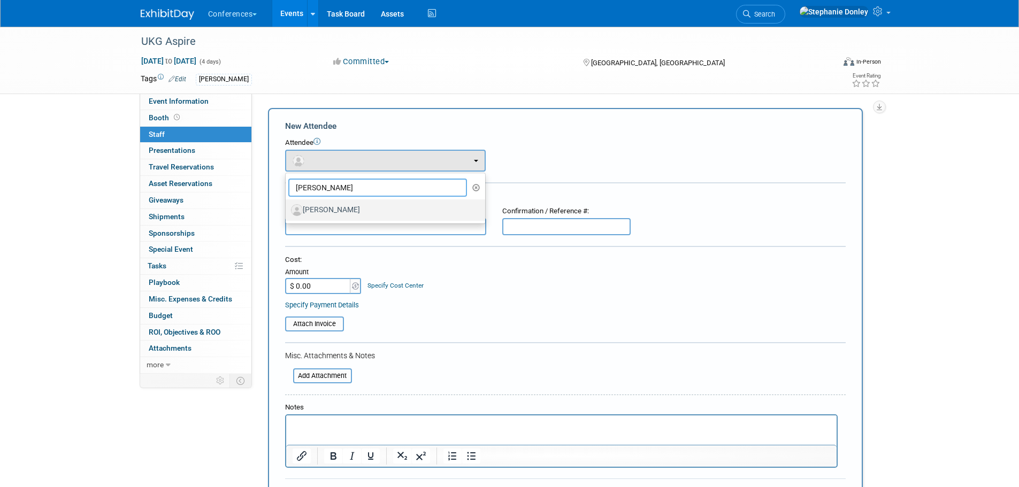
type input "doroth"
click at [343, 214] on label "[PERSON_NAME]" at bounding box center [382, 210] width 183 height 17
click at [287, 212] on input "[PERSON_NAME]" at bounding box center [283, 208] width 7 height 7
select select "72dd9404-2b13-46cc-bb26-2d5d80bd4c23"
select select "1"
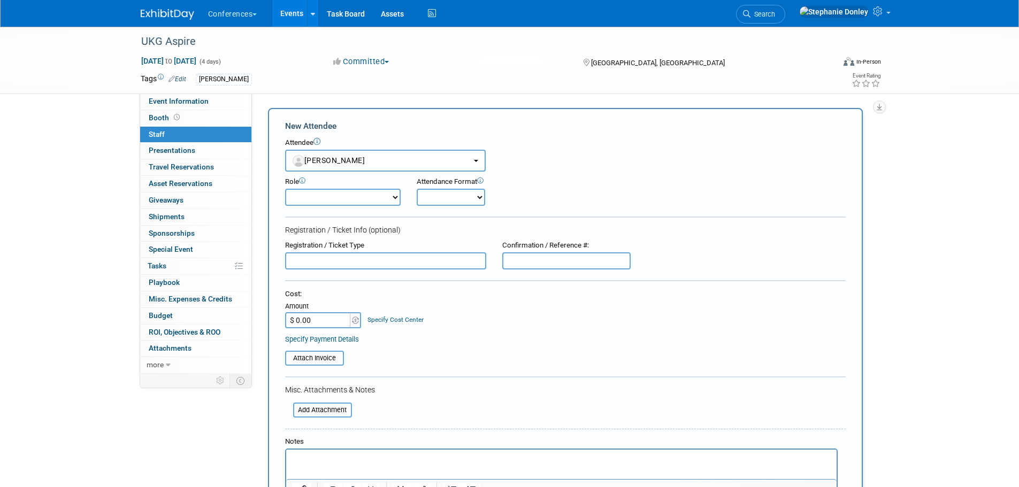
click at [473, 199] on select "Onsite Remote" at bounding box center [451, 197] width 68 height 17
select select "1"
click at [417, 189] on select "Onsite Remote" at bounding box center [451, 197] width 68 height 17
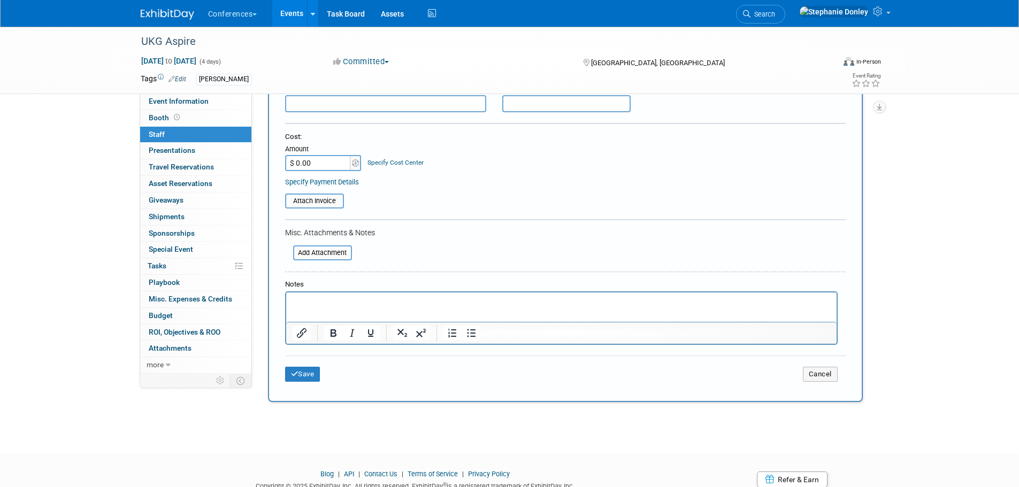
scroll to position [161, 0]
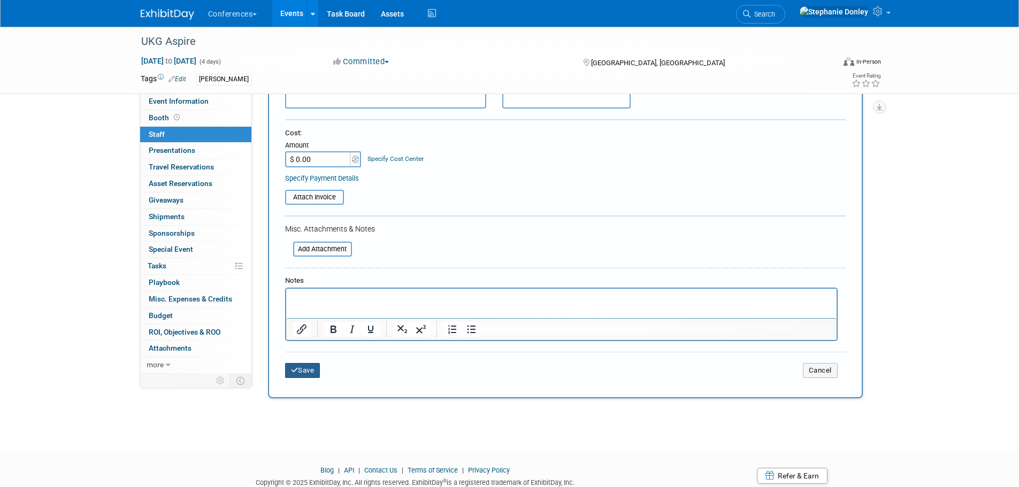
click at [308, 364] on button "Save" at bounding box center [302, 370] width 35 height 15
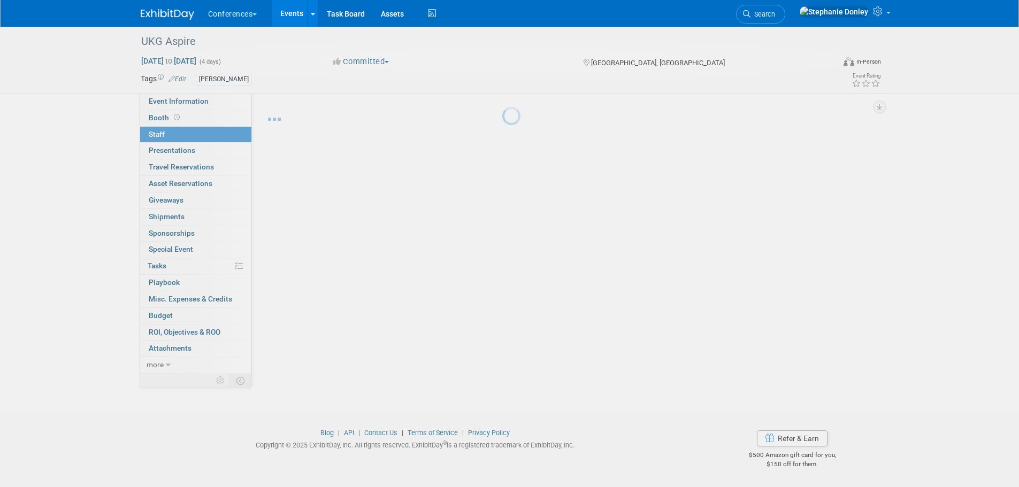
scroll to position [11, 0]
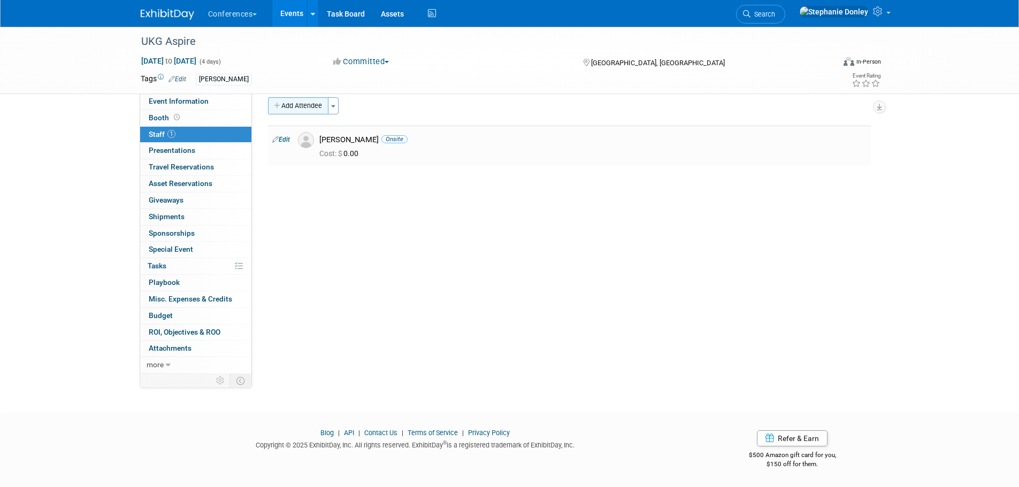
click at [296, 107] on button "Add Attendee" at bounding box center [298, 105] width 60 height 17
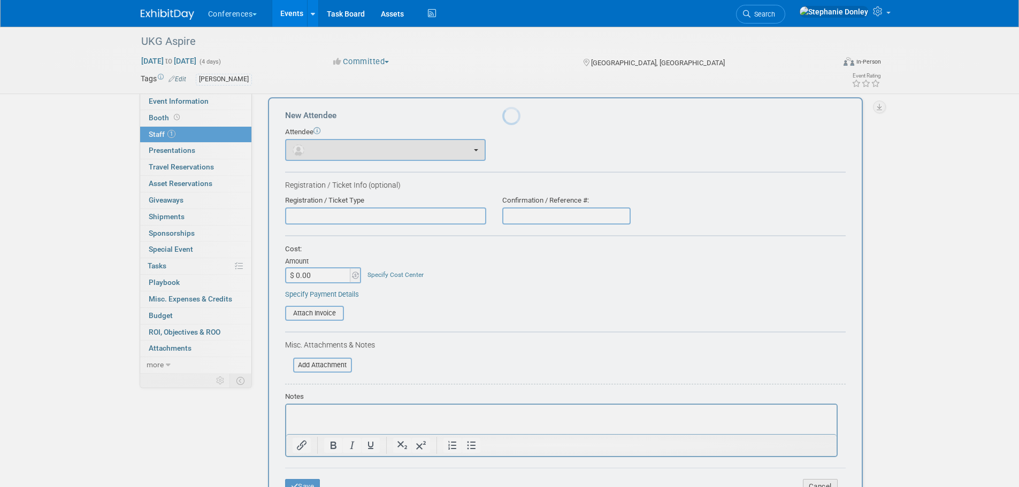
scroll to position [0, 0]
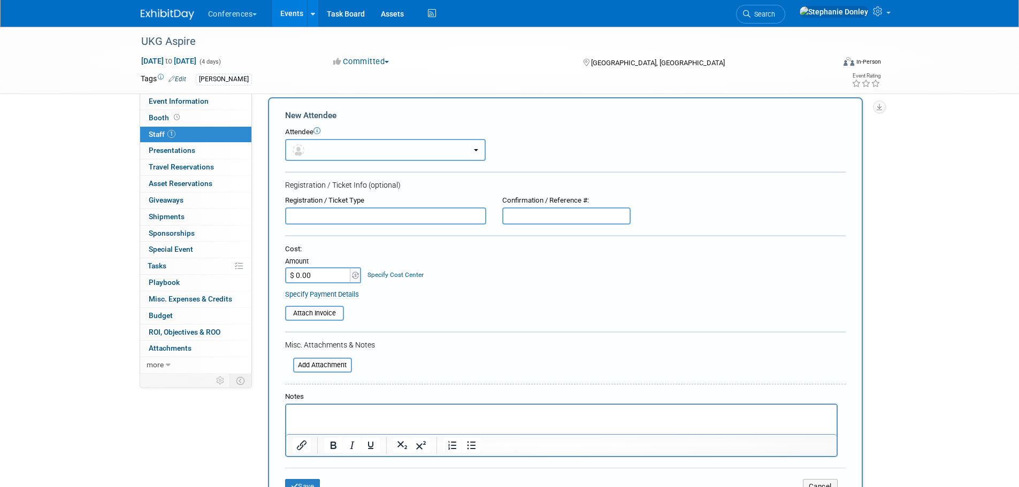
click at [322, 154] on button "button" at bounding box center [385, 150] width 201 height 22
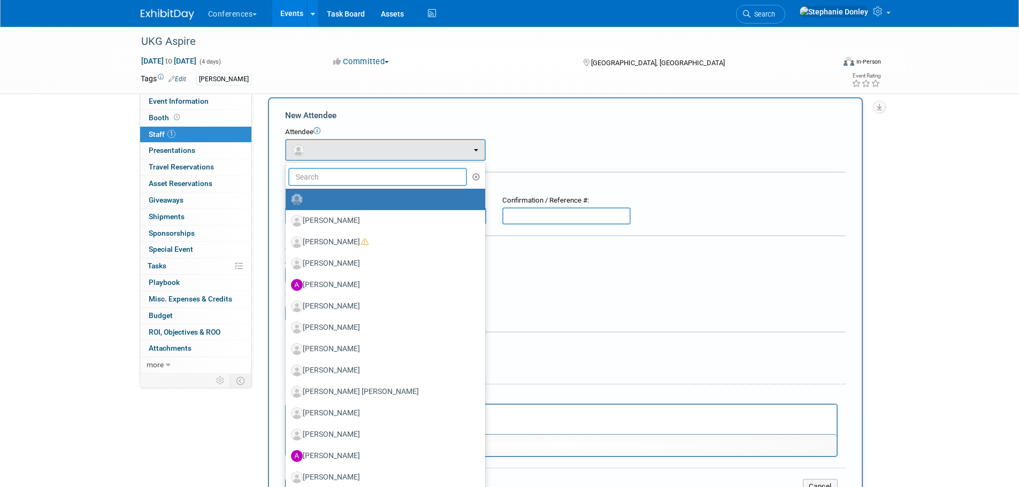
click at [327, 180] on input "text" at bounding box center [377, 177] width 179 height 18
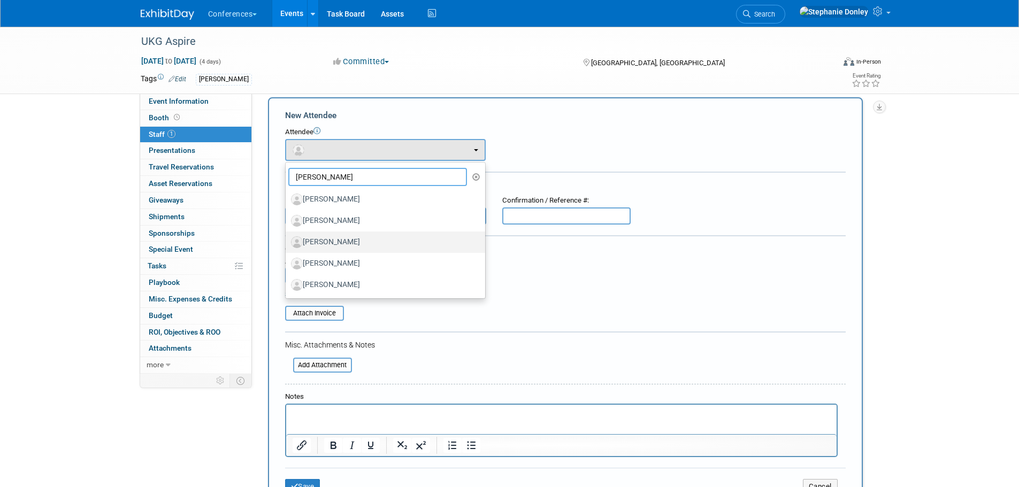
type input "kevin"
click at [340, 239] on label "[PERSON_NAME]" at bounding box center [382, 242] width 183 height 17
click at [287, 239] on input "[PERSON_NAME]" at bounding box center [283, 240] width 7 height 7
select select "682a123e-da88-43bd-aec9-72e3e344ec1a"
select select "1"
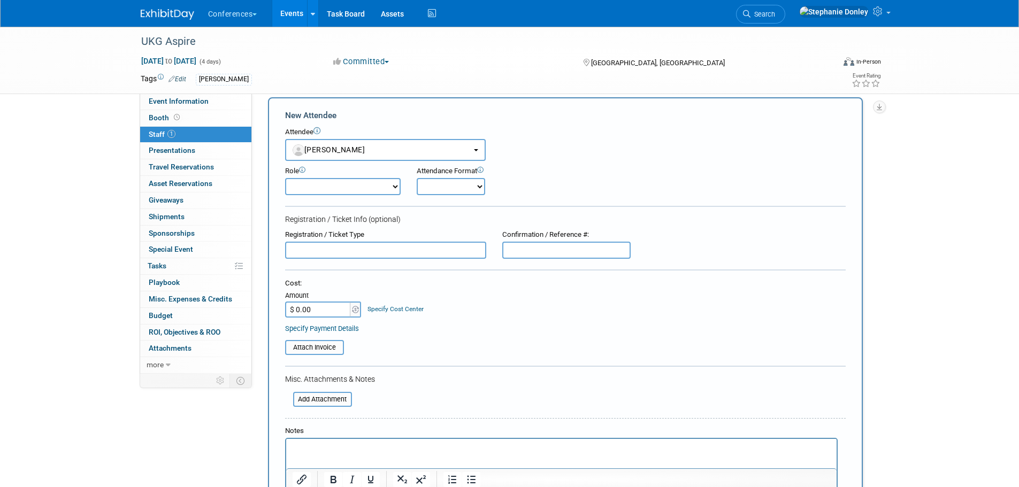
click at [465, 182] on select "Onsite Remote" at bounding box center [451, 186] width 68 height 17
select select "1"
click at [417, 178] on select "Onsite Remote" at bounding box center [451, 186] width 68 height 17
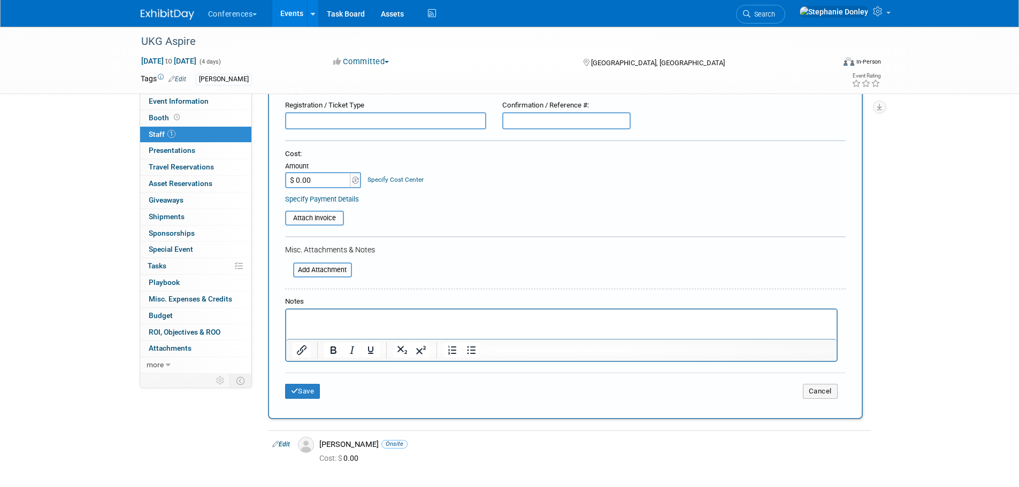
scroll to position [143, 0]
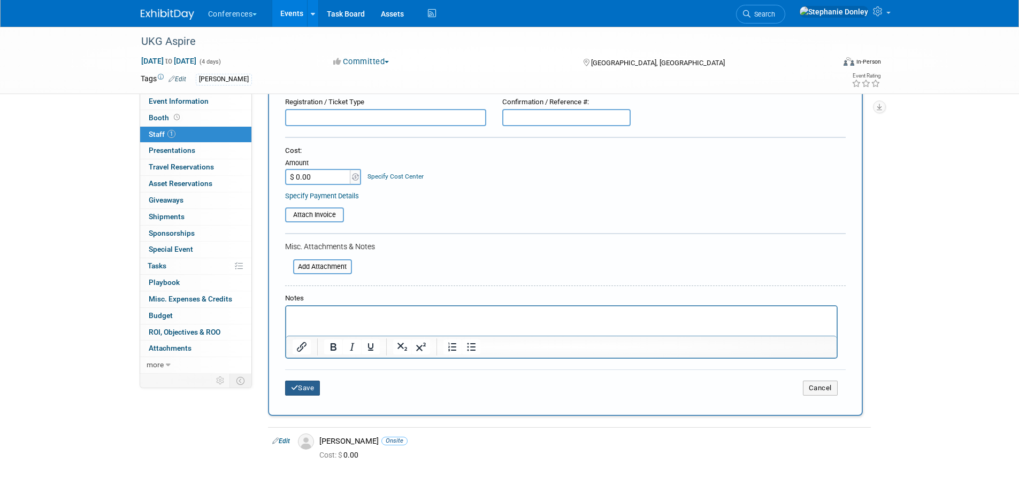
click at [307, 389] on button "Save" at bounding box center [302, 388] width 35 height 15
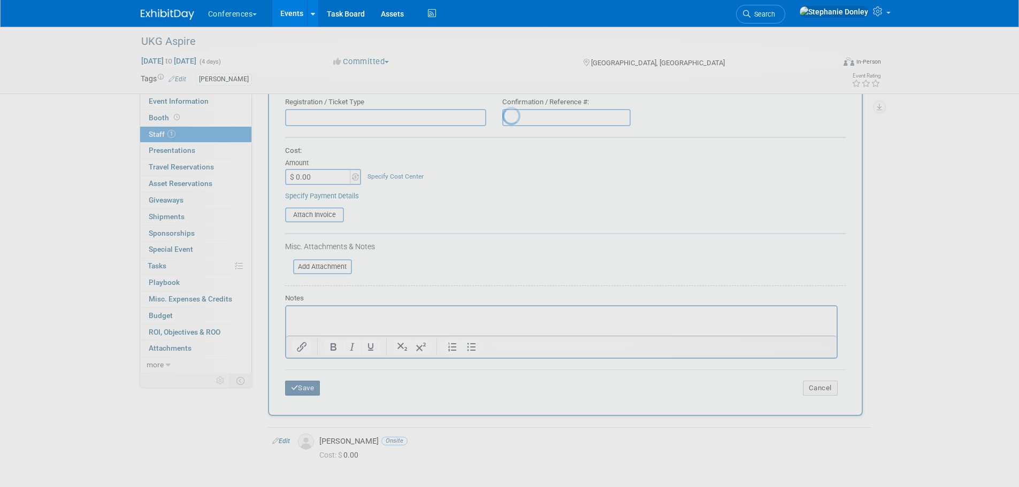
scroll to position [11, 0]
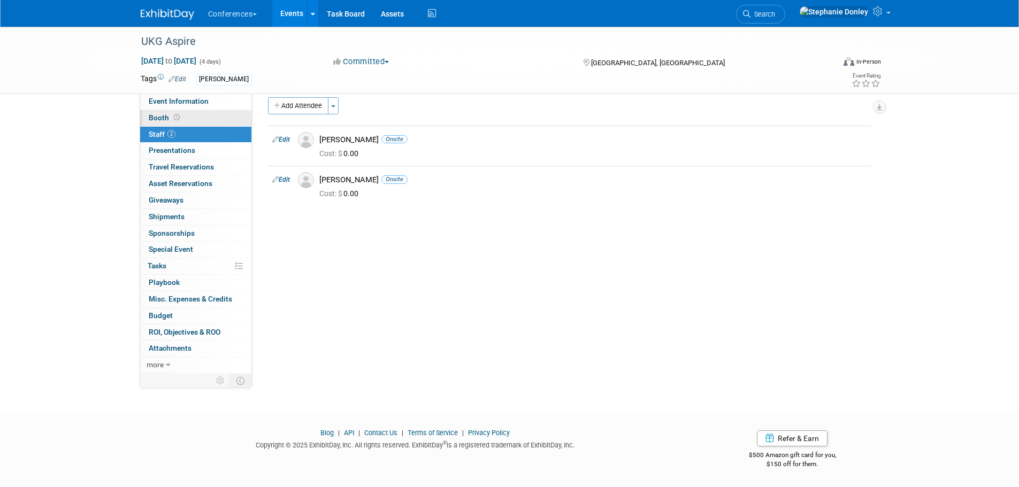
click at [166, 113] on span "Booth" at bounding box center [165, 117] width 33 height 9
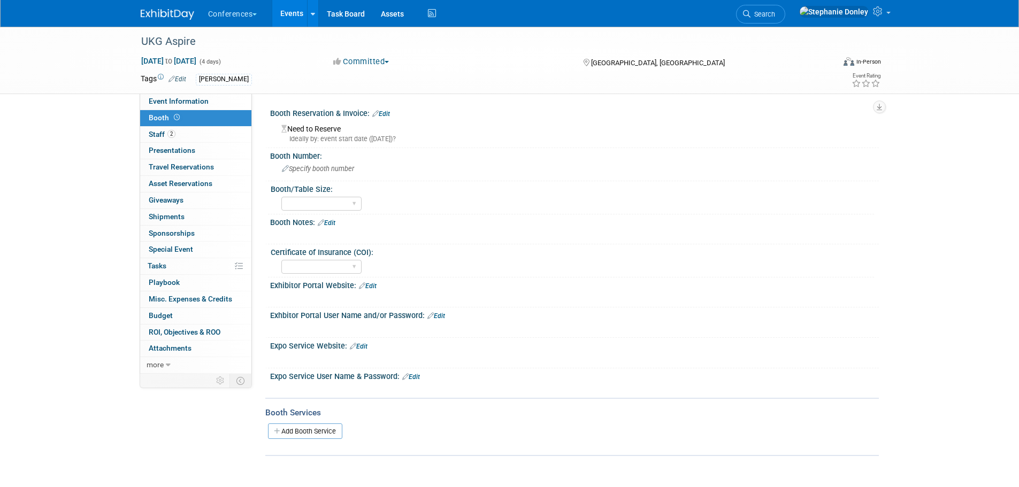
click at [181, 77] on link "Edit" at bounding box center [177, 78] width 18 height 7
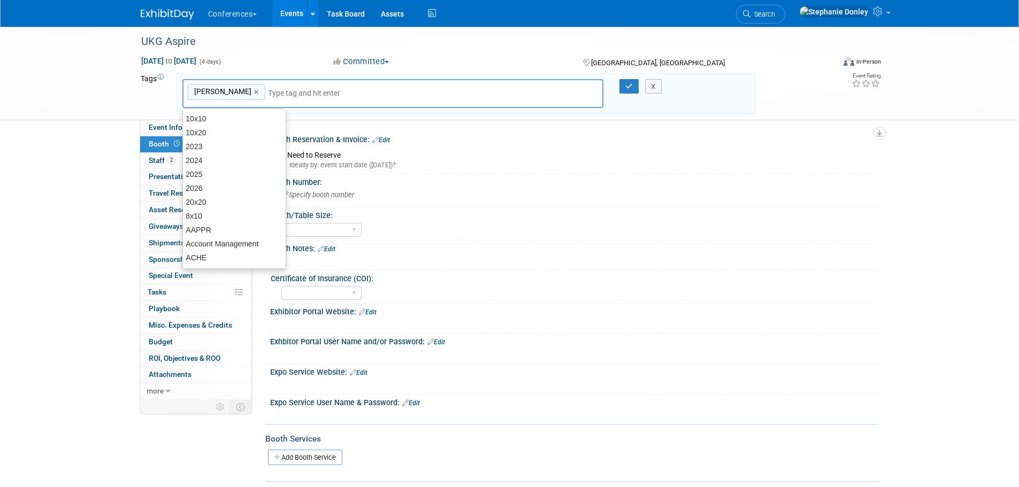
click at [268, 96] on input "text" at bounding box center [311, 93] width 86 height 11
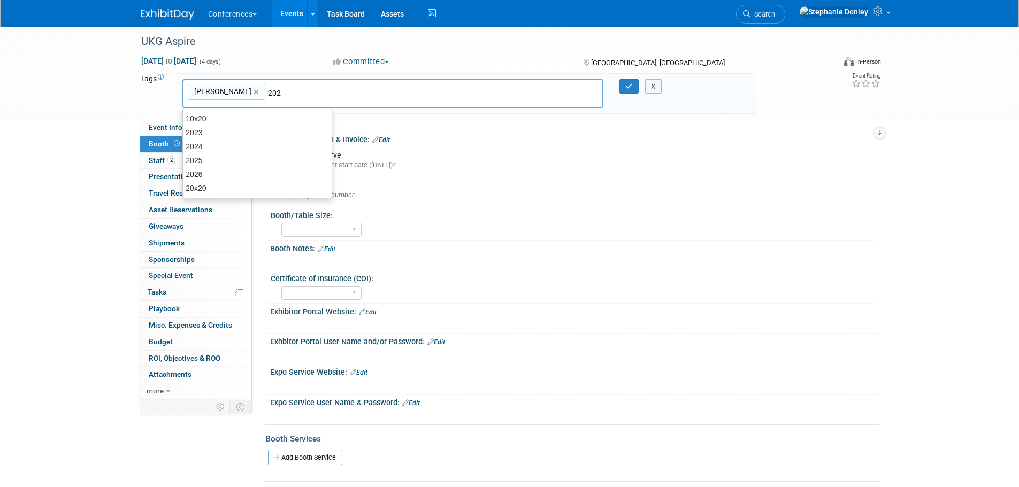
type input "2025"
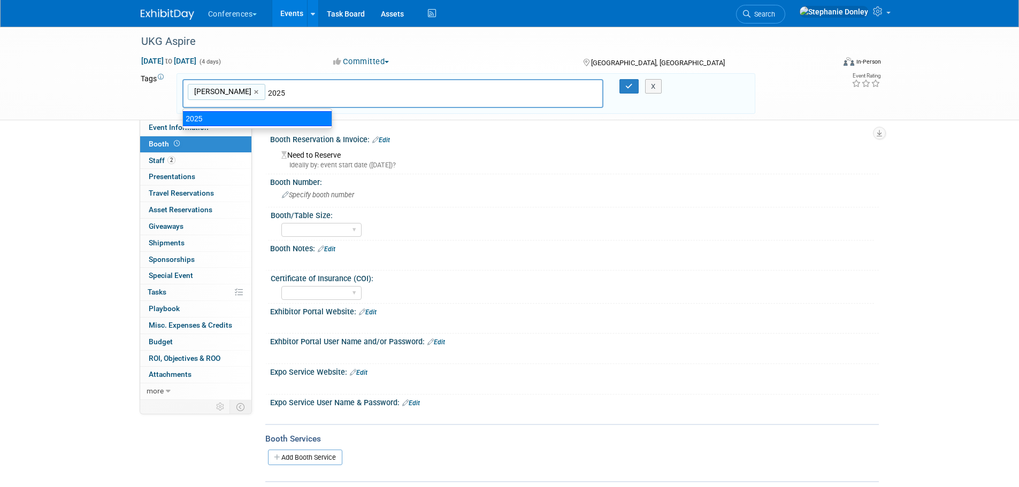
click at [237, 116] on div "2025" at bounding box center [257, 118] width 150 height 15
type input "Aya, 2025"
type input "u"
type input "UKG"
click at [240, 116] on div "UKG" at bounding box center [257, 118] width 150 height 15
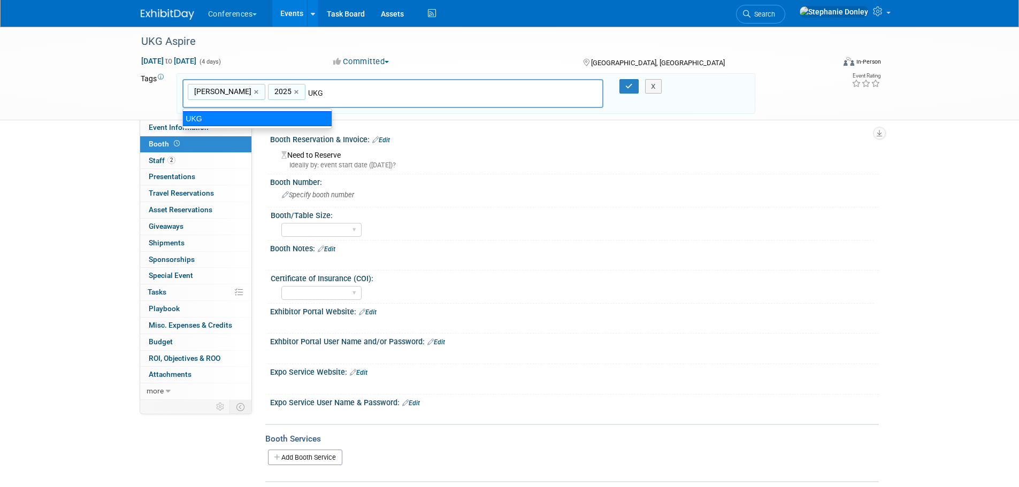
type input "Aya, 2025, UKG"
click at [624, 81] on button "button" at bounding box center [628, 86] width 19 height 15
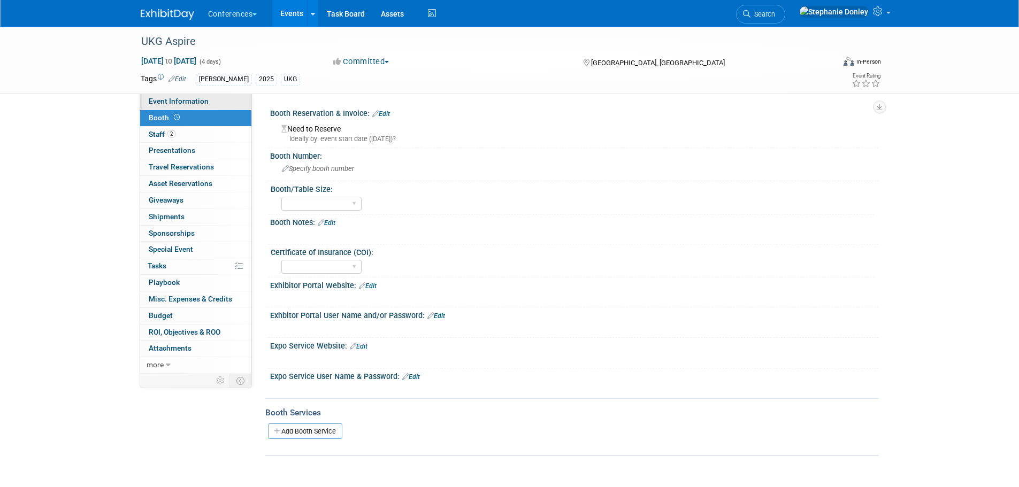
click at [183, 101] on span "Event Information" at bounding box center [179, 101] width 60 height 9
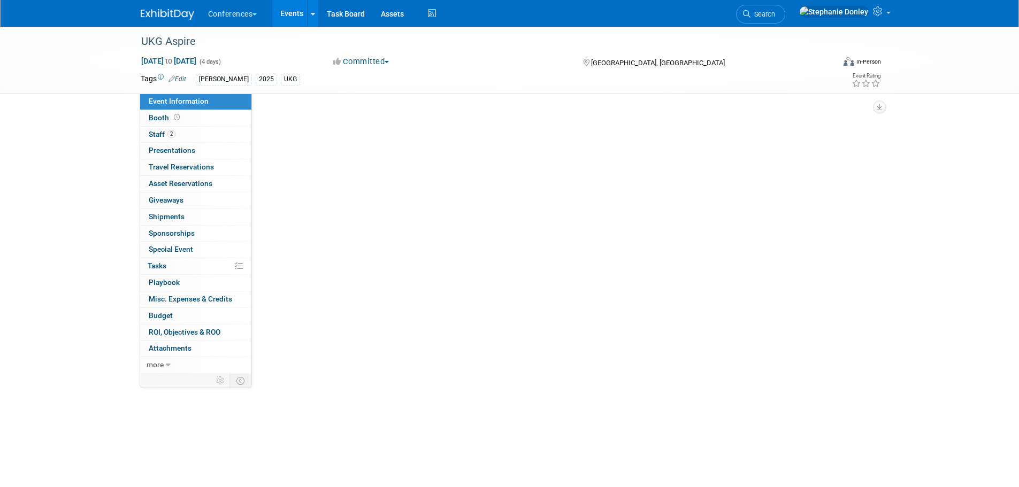
select select "[PERSON_NAME]"
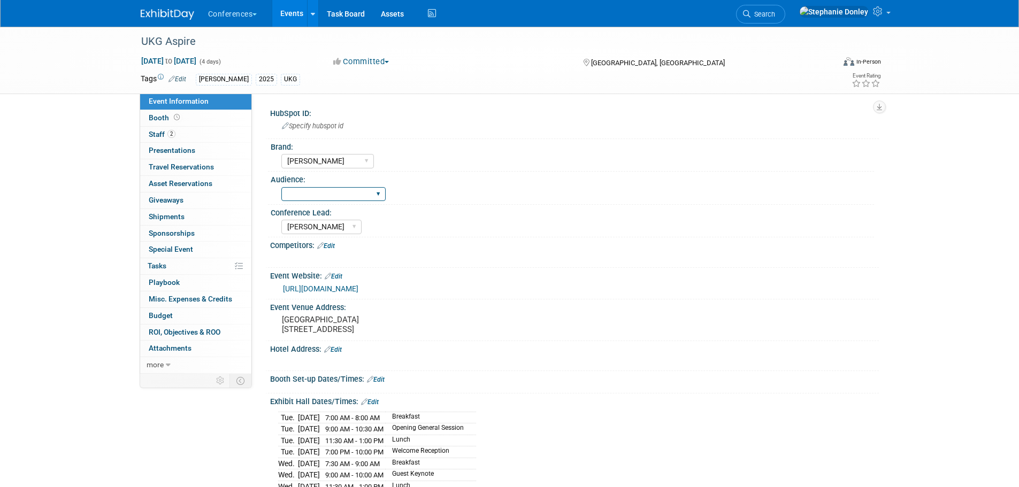
click at [377, 191] on select "Client-facing Clinician/Provider-facing Both N/a" at bounding box center [333, 194] width 104 height 14
select select "N/a"
click at [281, 187] on select "Client-facing Clinician/Provider-facing Both N/a" at bounding box center [333, 194] width 104 height 14
drag, startPoint x: 360, startPoint y: 348, endPoint x: 276, endPoint y: 333, distance: 85.3
click at [276, 333] on div "Mandalay Bay Resort 3950 S Las Vegas Blvd Las Vegas, NV 89119" at bounding box center [396, 325] width 253 height 26
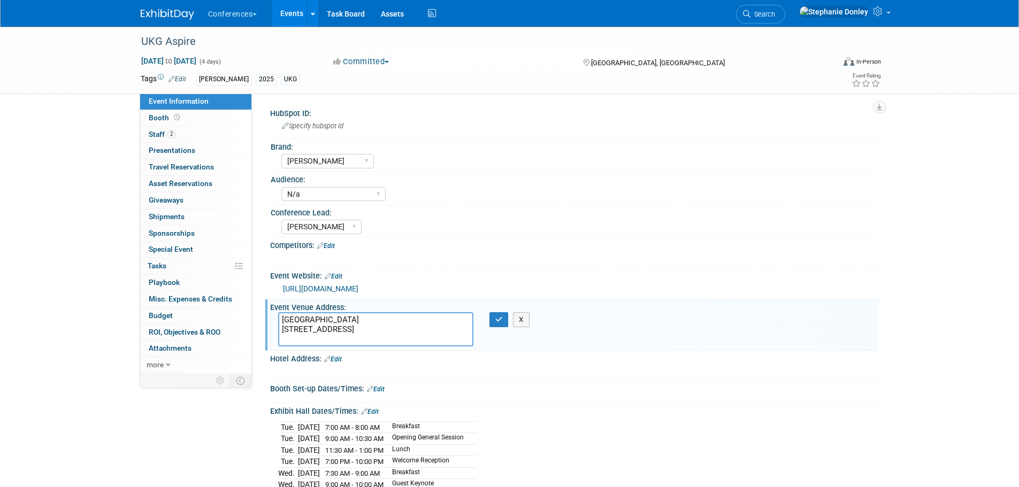
click at [337, 363] on link "Edit" at bounding box center [333, 359] width 18 height 7
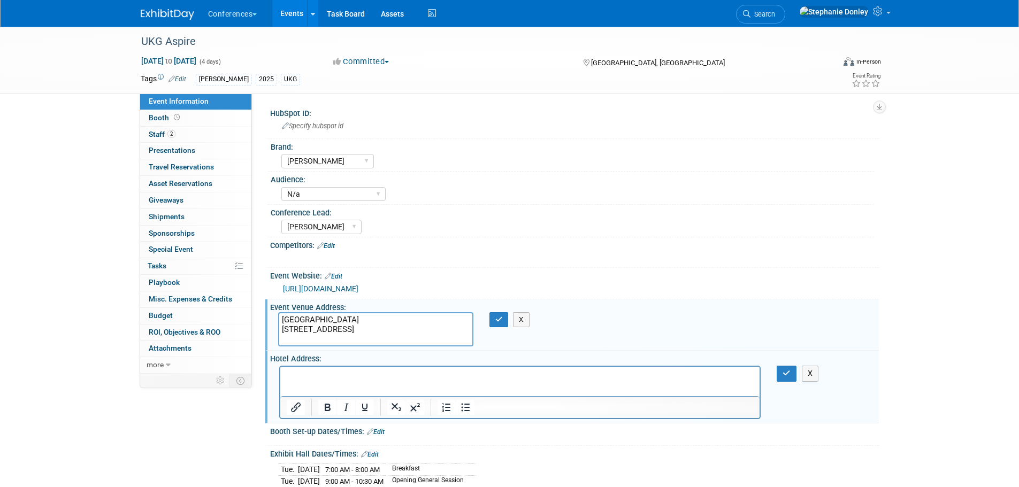
click at [319, 374] on p "Rich Text Area. Press ALT-0 for help." at bounding box center [519, 376] width 467 height 11
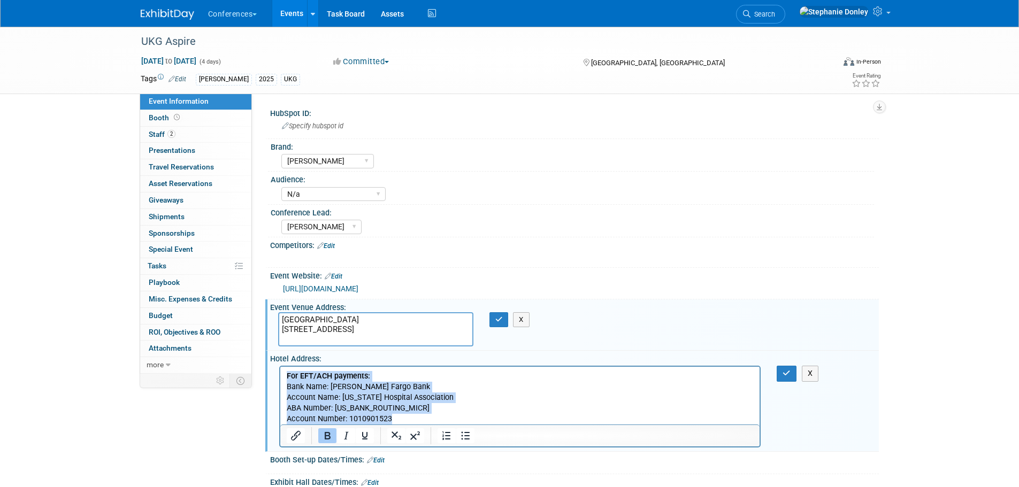
drag, startPoint x: 393, startPoint y: 417, endPoint x: 250, endPoint y: 362, distance: 153.0
click at [280, 367] on html "For EFT/ACH payments: Bank Name: Wells Fargo Bank Account Name: Colorado Hospit…" at bounding box center [520, 396] width 480 height 58
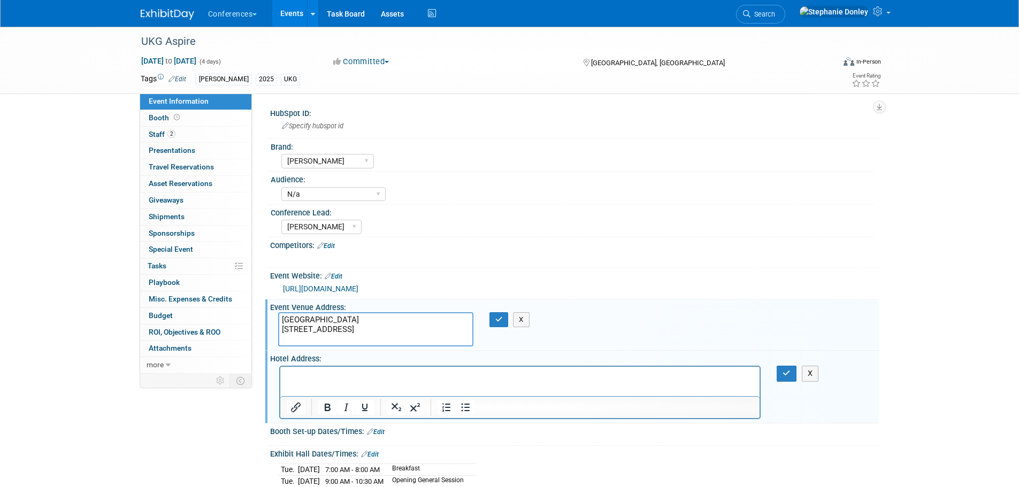
drag, startPoint x: 358, startPoint y: 351, endPoint x: 272, endPoint y: 326, distance: 89.2
click at [272, 326] on div "Mandalay Bay Resort 3950 S Las Vegas Blvd Las Vegas, NV 89119" at bounding box center [375, 329] width 211 height 34
click at [314, 373] on p "Rich Text Area. Press ALT-0 for help." at bounding box center [519, 376] width 467 height 11
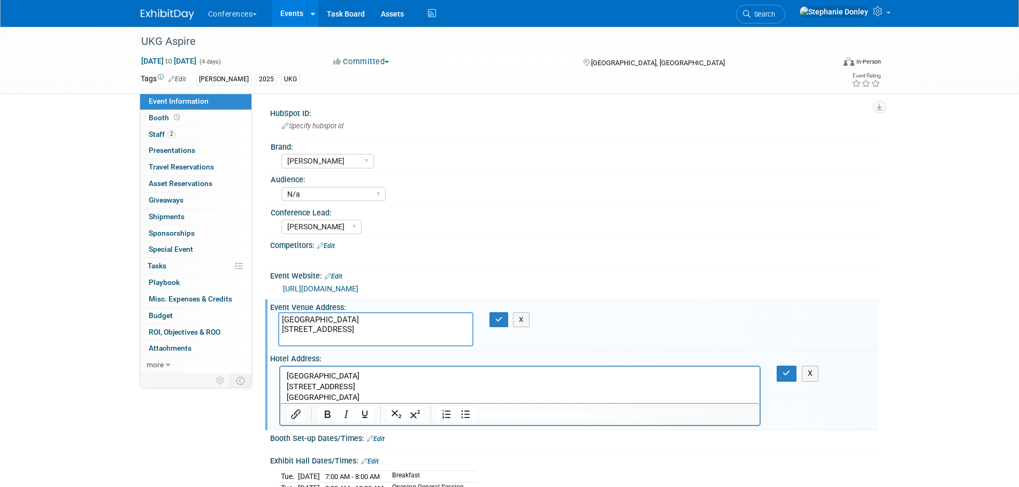
click at [314, 373] on p "Mandalay Bay Resort 3950 S Las Vegas Blvd Las Vegas, NV 89119" at bounding box center [519, 387] width 467 height 32
click at [494, 327] on button "button" at bounding box center [498, 319] width 19 height 15
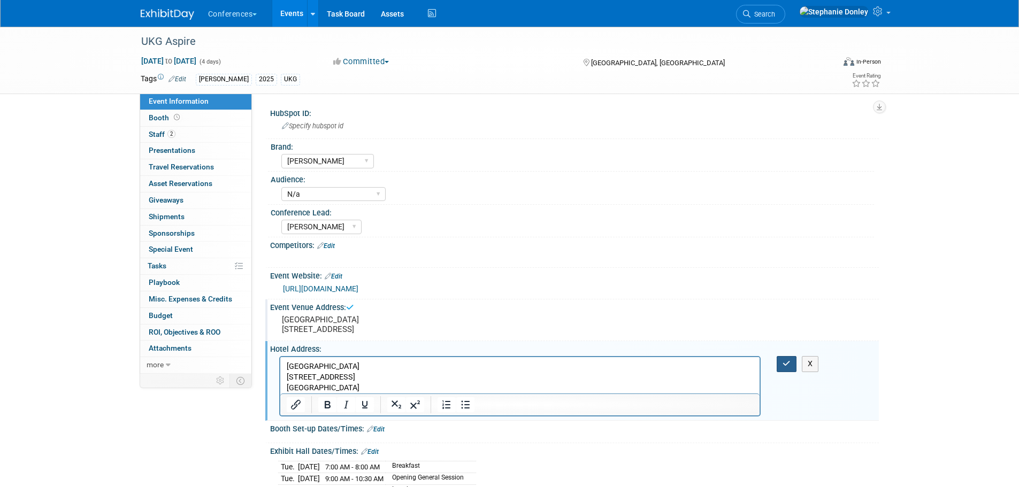
click at [786, 367] on icon "button" at bounding box center [786, 363] width 8 height 7
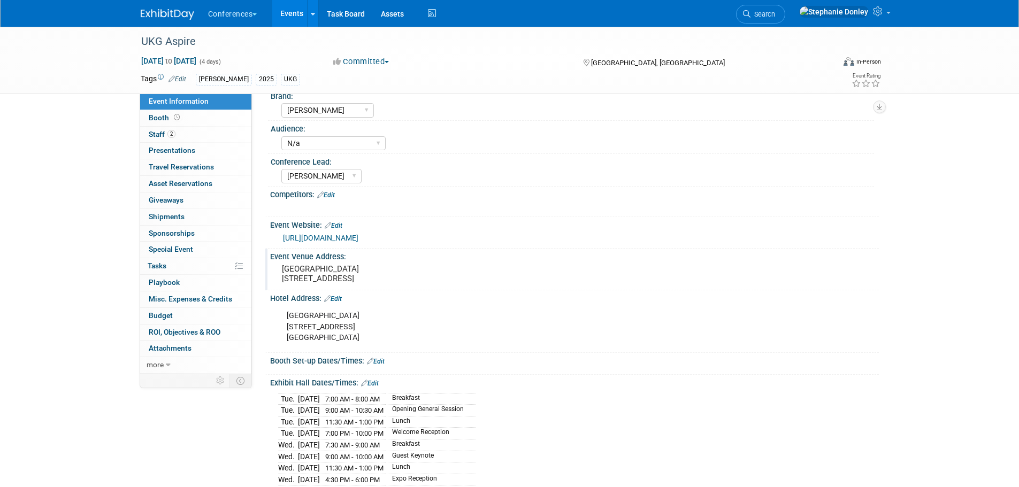
scroll to position [47, 0]
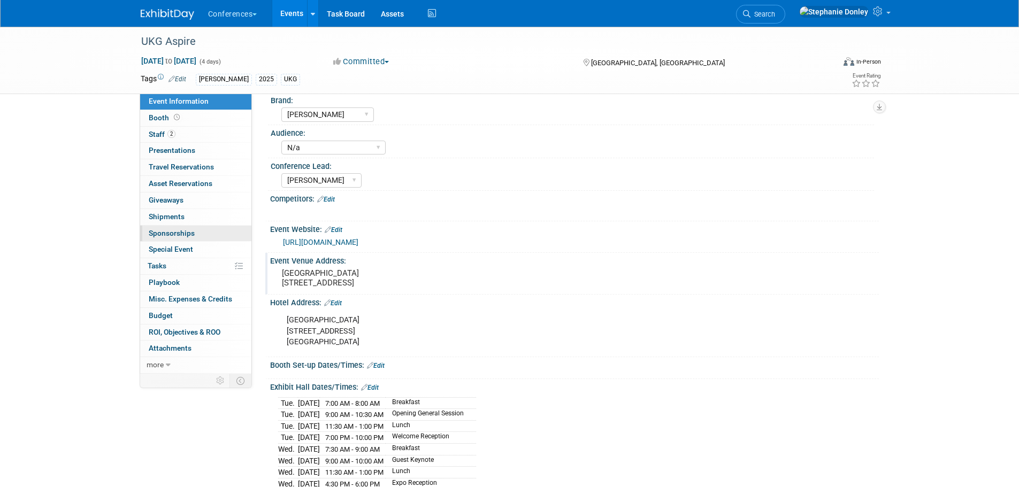
click at [171, 232] on span "Sponsorships 0" at bounding box center [172, 233] width 46 height 9
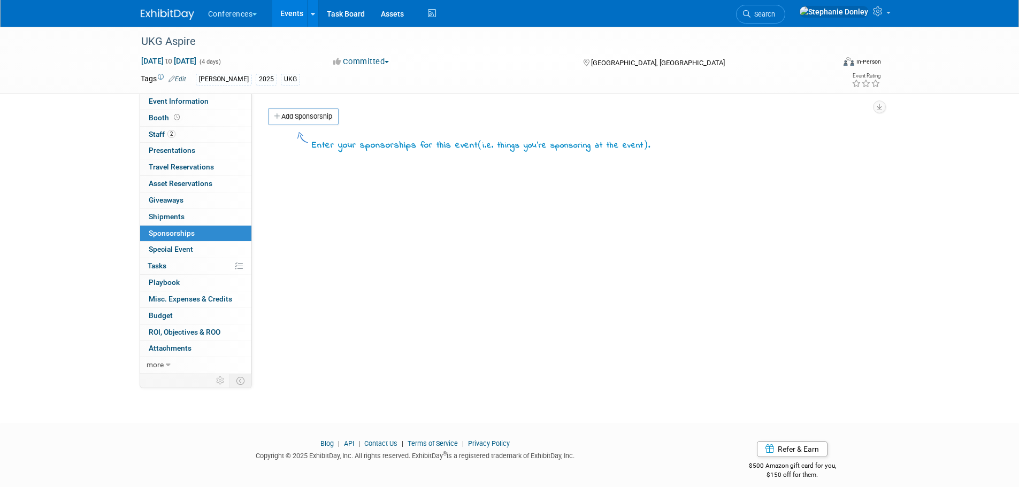
click at [388, 60] on button "Committed" at bounding box center [361, 61] width 64 height 11
click at [366, 137] on link "Sponsorship" at bounding box center [372, 139] width 84 height 15
click at [311, 119] on link "Add Sponsorship" at bounding box center [303, 116] width 71 height 17
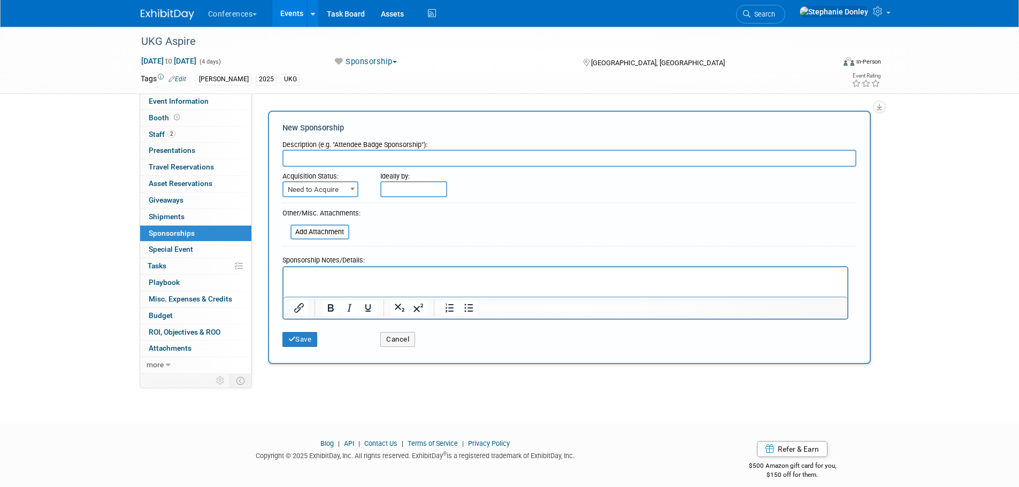
click at [306, 161] on input "text" at bounding box center [569, 158] width 574 height 17
click at [342, 152] on input "text" at bounding box center [569, 158] width 574 height 17
type input "Exhibitor Sponsorship (lowest level)"
click at [343, 187] on span "Need to Acquire" at bounding box center [320, 189] width 74 height 15
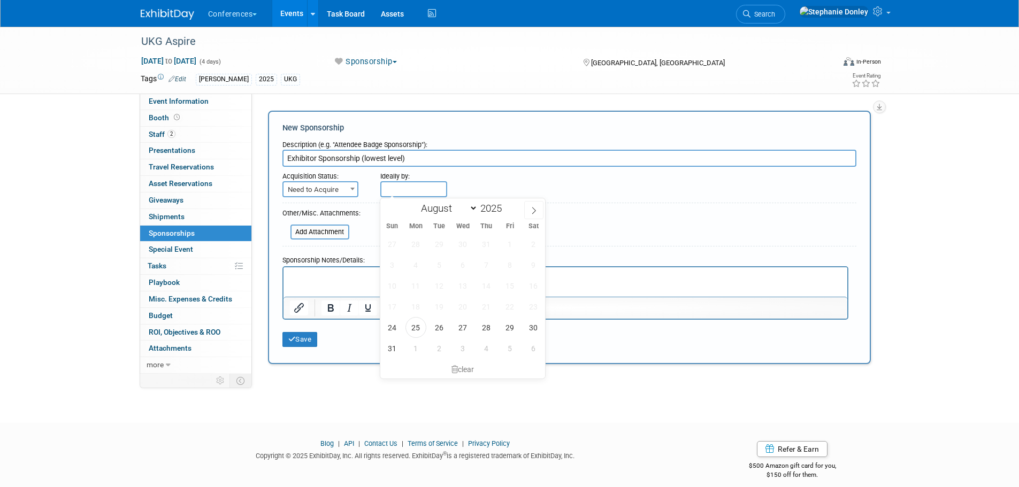
click at [407, 189] on input "text" at bounding box center [413, 189] width 67 height 16
click at [490, 325] on span "28" at bounding box center [486, 327] width 21 height 21
type input "Aug 28, 2025"
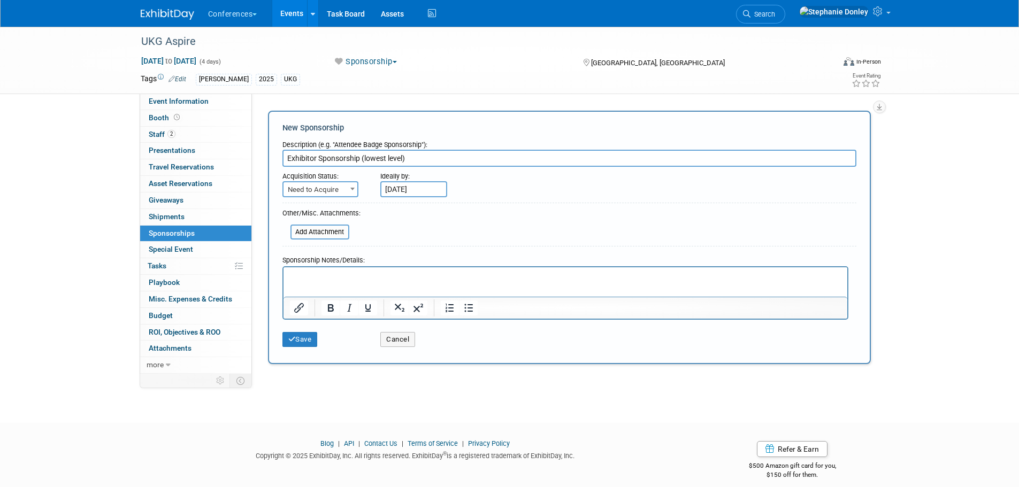
click at [354, 190] on b at bounding box center [352, 189] width 4 height 3
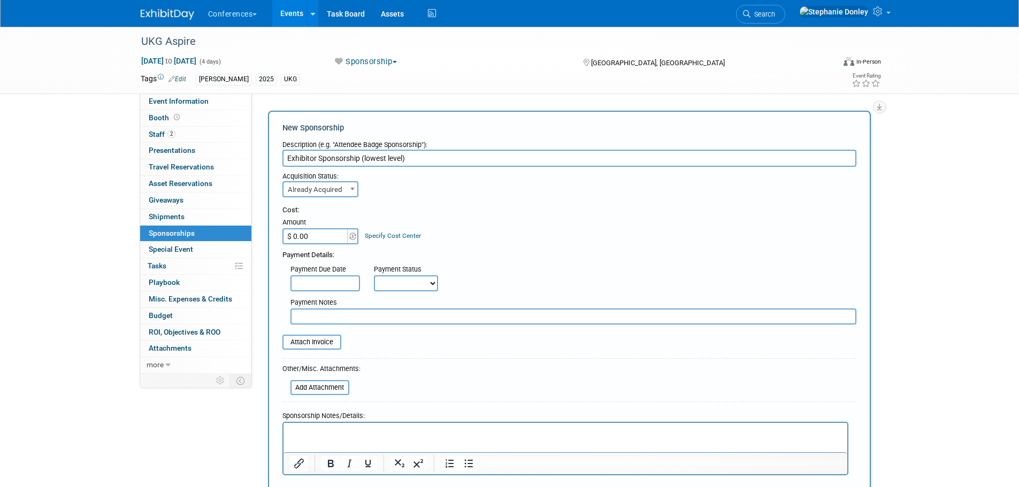
click at [351, 188] on b at bounding box center [352, 189] width 4 height 3
select select "1"
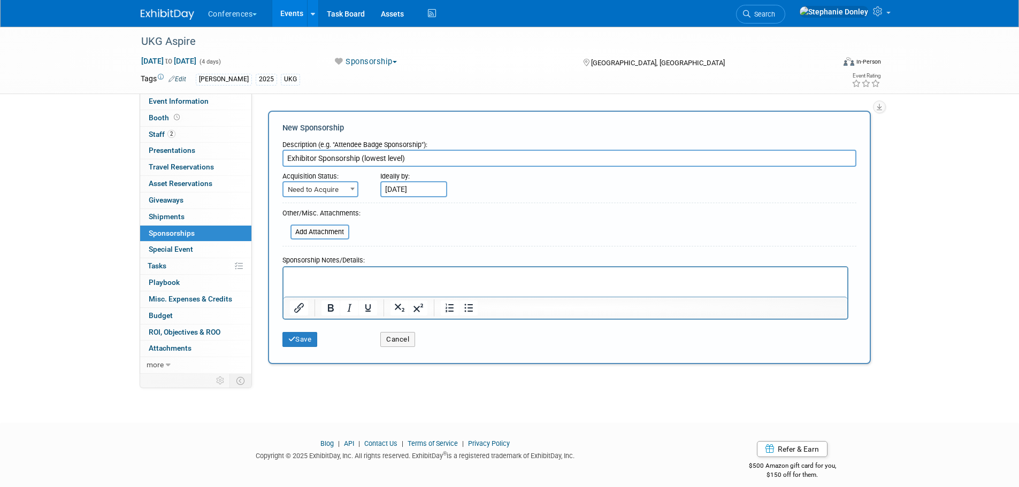
click at [372, 276] on p "Rich Text Area. Press ALT-0 for help." at bounding box center [564, 276] width 551 height 11
click at [304, 342] on button "Save" at bounding box center [299, 339] width 35 height 15
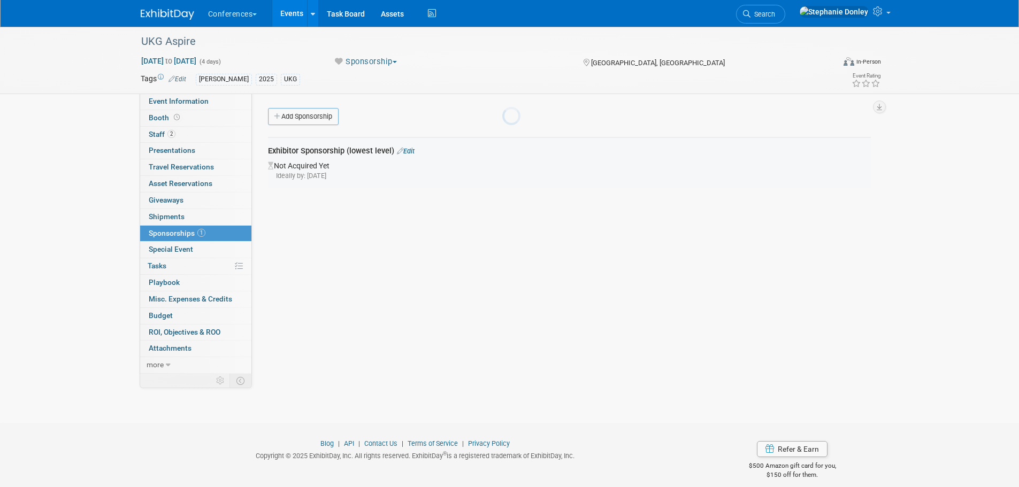
scroll to position [11, 0]
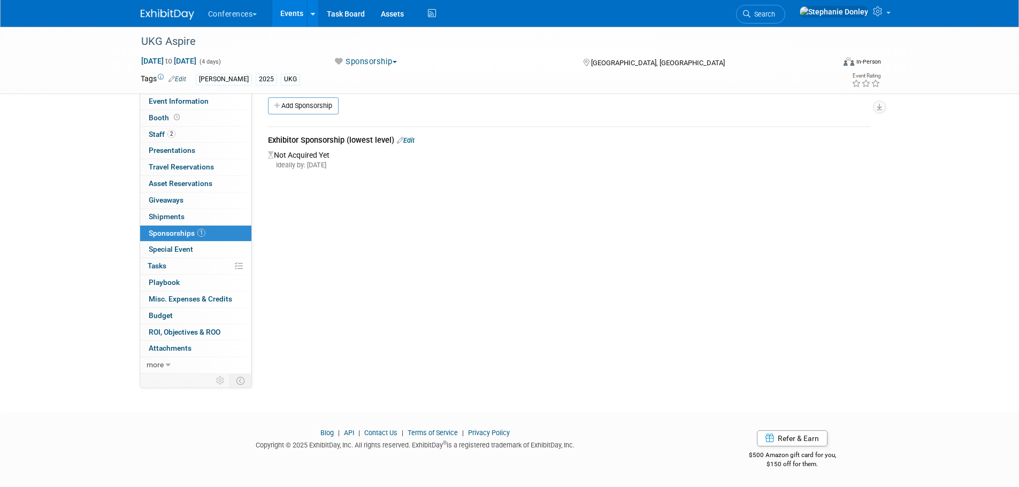
click at [120, 212] on div "UKG Aspire Nov 3, 2025 to Nov 6, 2025 (4 days) Nov 3, 2025 to Nov 6, 2025 Spons…" at bounding box center [509, 204] width 1019 height 377
click at [785, 7] on link "Search" at bounding box center [760, 14] width 49 height 19
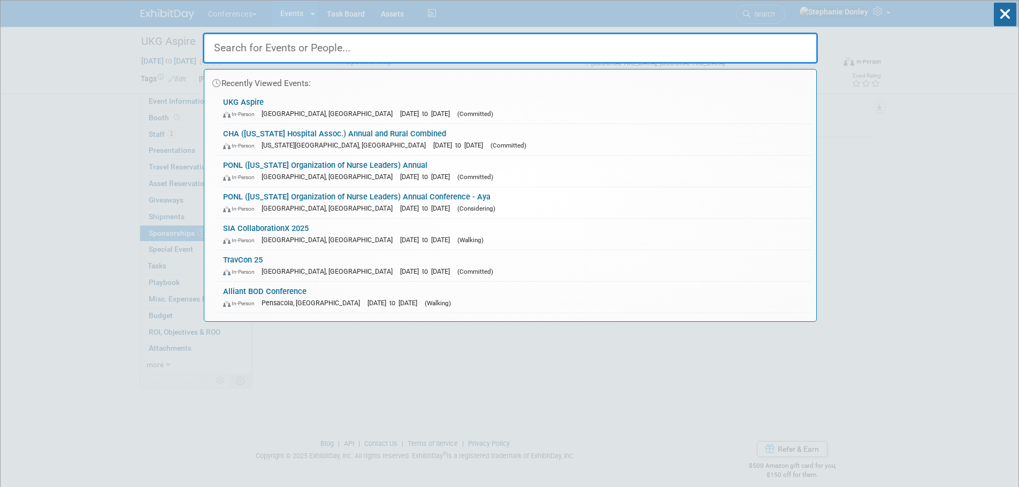
click at [375, 51] on input "text" at bounding box center [510, 48] width 615 height 31
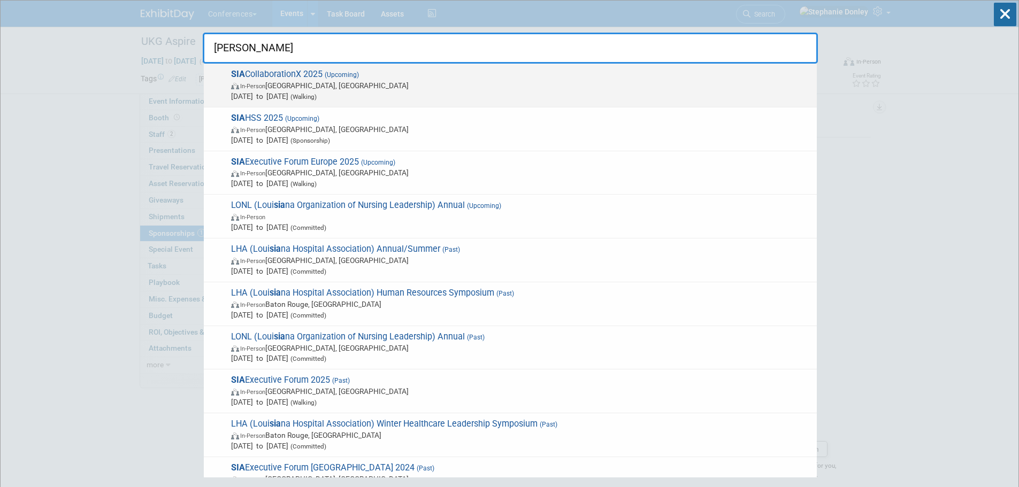
type input "Sia"
click at [250, 72] on span "SIA CollaborationX 2025 (Upcoming) In-Person Dallas, TX Sep 9, 2025 to Sep 11, …" at bounding box center [519, 85] width 583 height 33
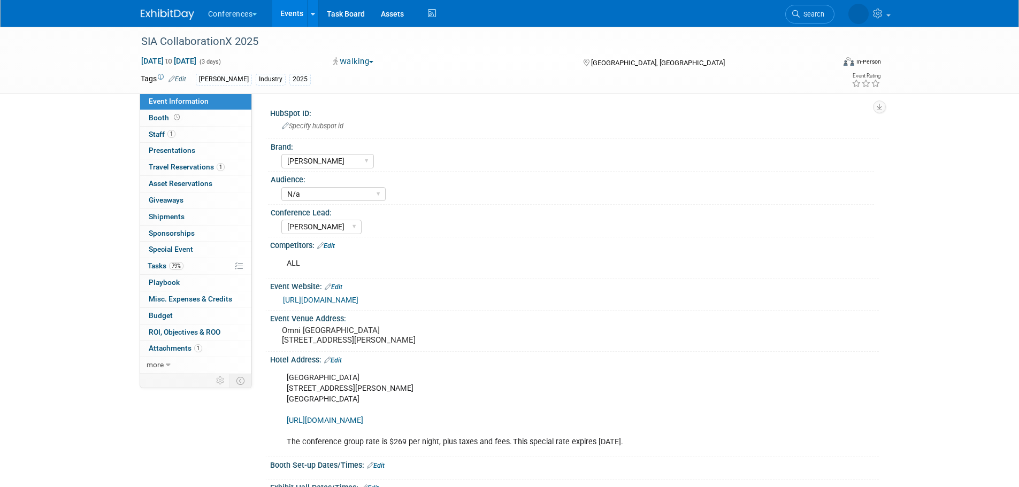
select select "[PERSON_NAME]"
select select "N/a"
select select "[PERSON_NAME]"
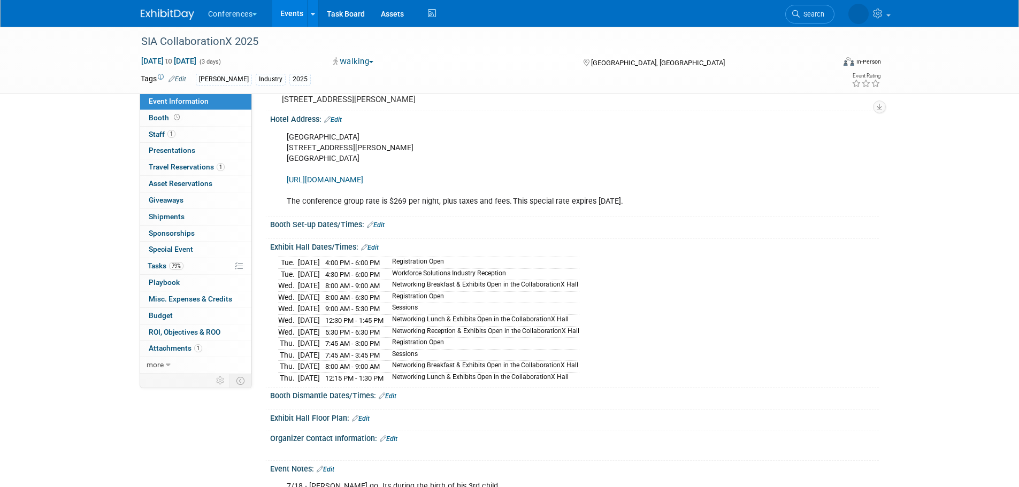
scroll to position [242, 0]
click at [260, 243] on div "Event Information Event Info Booth Booth 1 Staff 1 Staff 0 Presentations 0 Pres…" at bounding box center [510, 164] width 754 height 759
click at [89, 253] on div "SIA CollaborationX 2025 Sep 9, 2025 to Sep 11, 2025 (3 days) Sep 9, 2025 to Sep…" at bounding box center [509, 175] width 1019 height 780
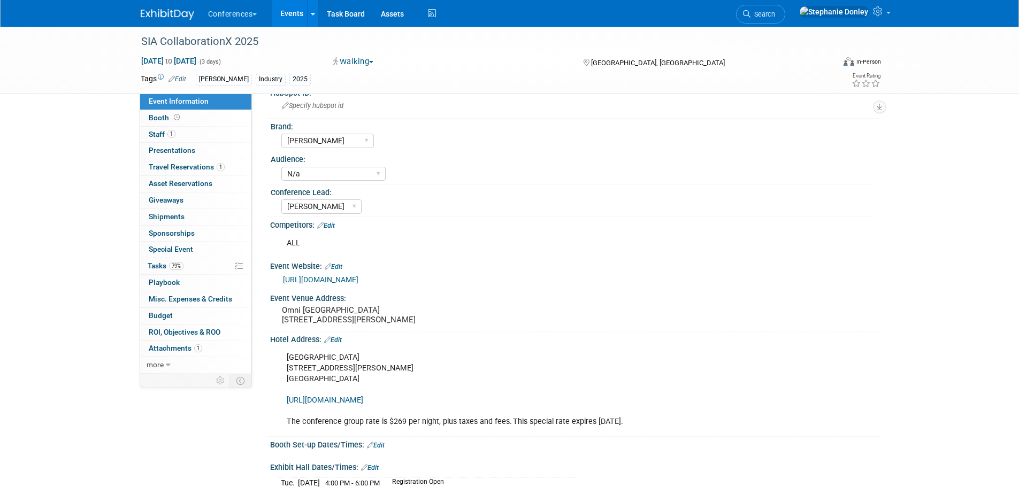
scroll to position [0, 0]
